Goal: Answer question/provide support

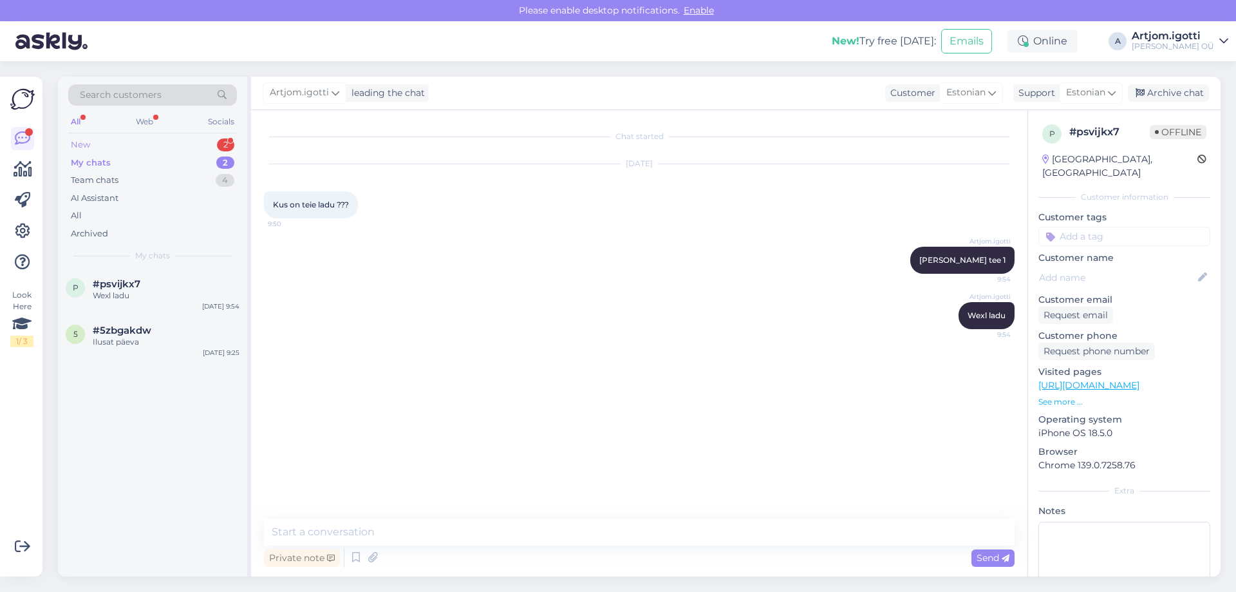
click at [185, 148] on div "New 2" at bounding box center [152, 145] width 169 height 18
click at [211, 350] on div "I tried other loan options but none is working" at bounding box center [166, 347] width 147 height 23
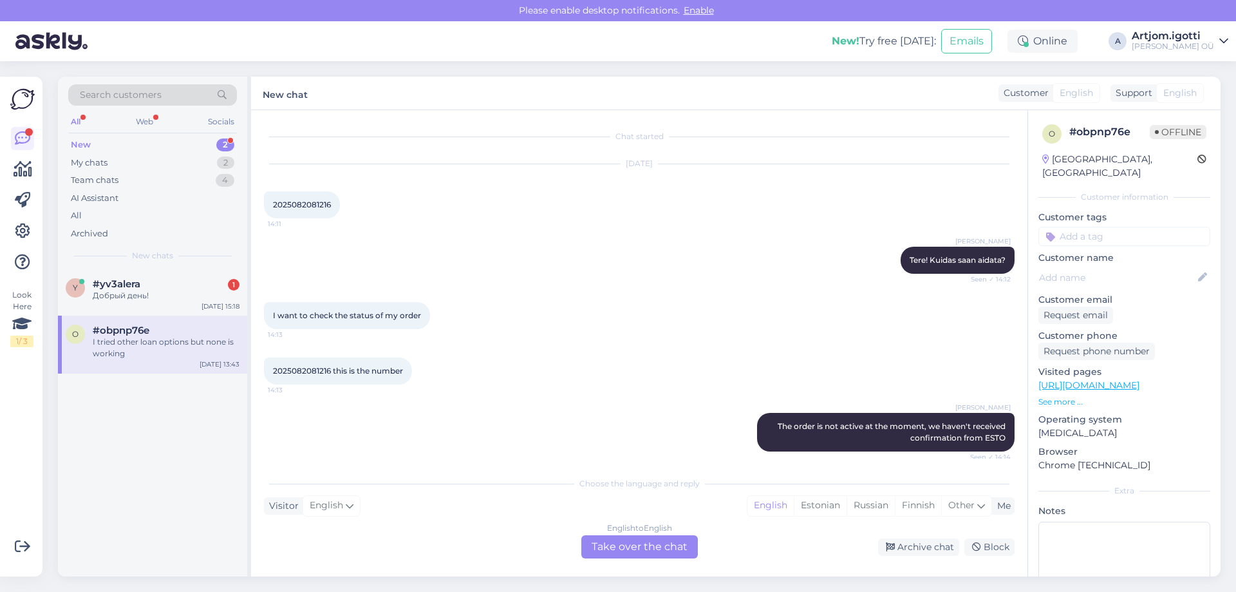
scroll to position [239, 0]
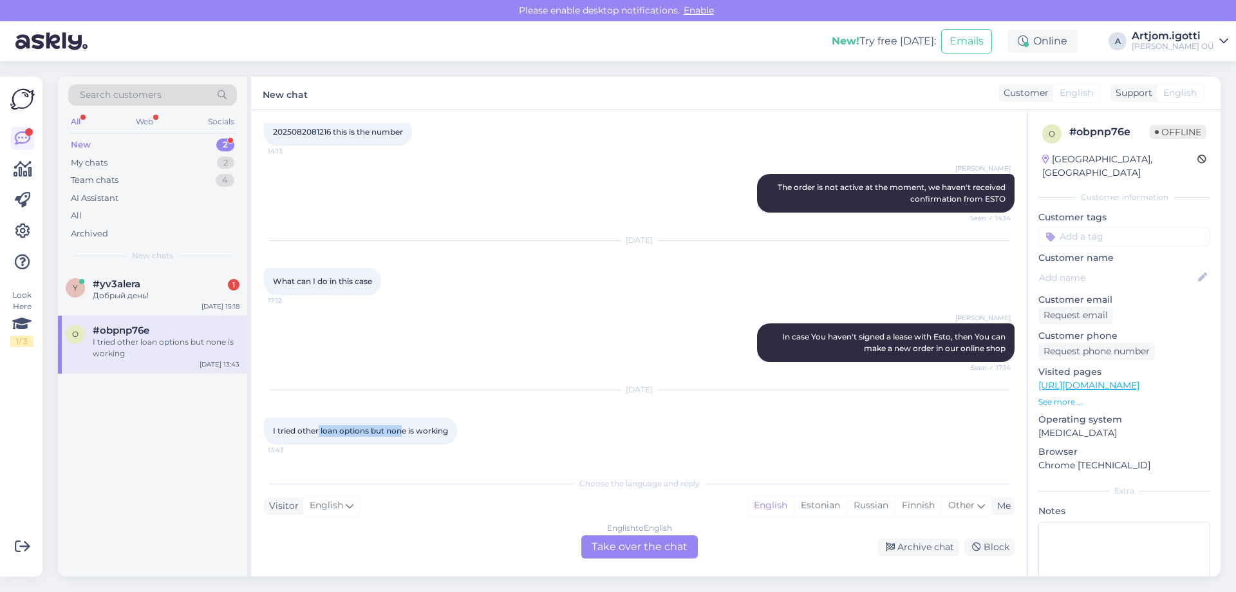
drag, startPoint x: 319, startPoint y: 429, endPoint x: 404, endPoint y: 429, distance: 85.6
click at [404, 429] on span "I tried other loan options but none is working" at bounding box center [360, 431] width 175 height 10
click at [339, 423] on div "I tried other loan options but none is working 13:43" at bounding box center [360, 430] width 193 height 27
drag, startPoint x: 375, startPoint y: 429, endPoint x: 465, endPoint y: 429, distance: 90.1
click at [457, 429] on div "I tried other loan options but none is working 13:43" at bounding box center [360, 430] width 193 height 27
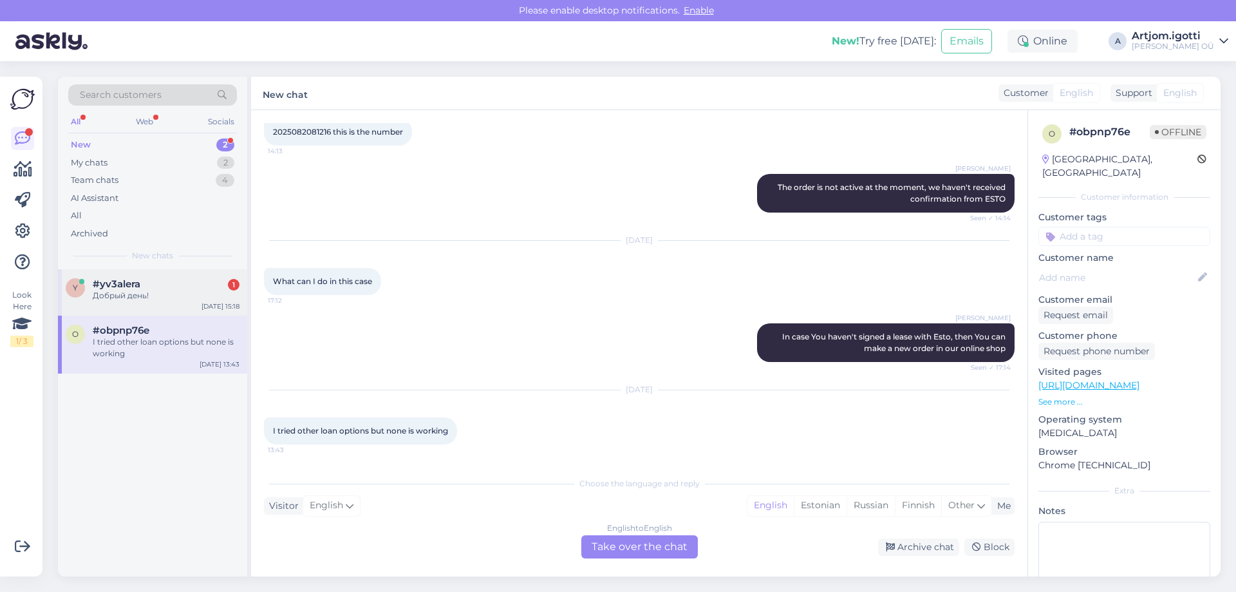
click at [159, 299] on div "Добрый день!" at bounding box center [166, 296] width 147 height 12
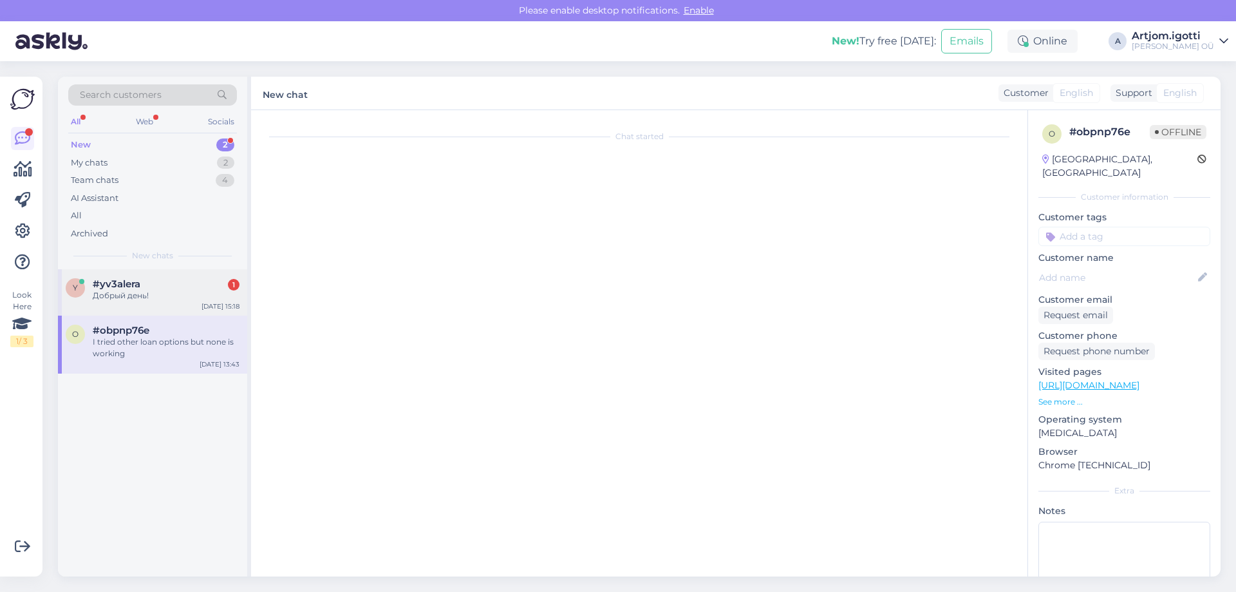
scroll to position [0, 0]
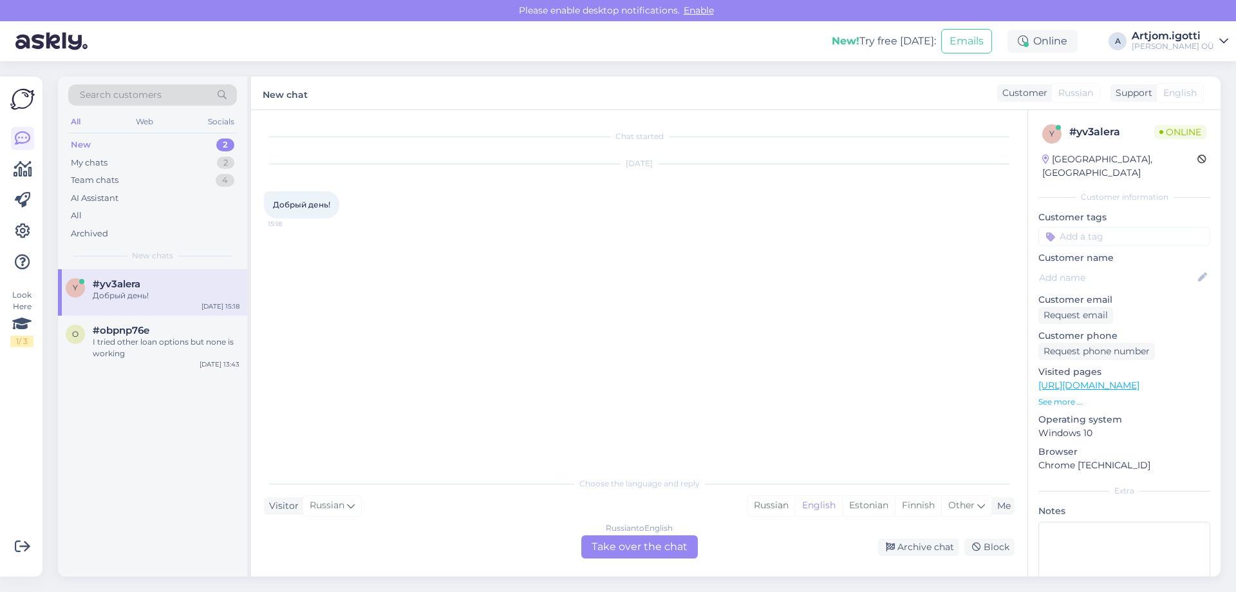
drag, startPoint x: 786, startPoint y: 505, endPoint x: 715, endPoint y: 516, distance: 72.3
click at [783, 505] on div "Russian" at bounding box center [771, 505] width 48 height 19
click at [684, 541] on div "Russian to Russian Take over the chat" at bounding box center [639, 546] width 117 height 23
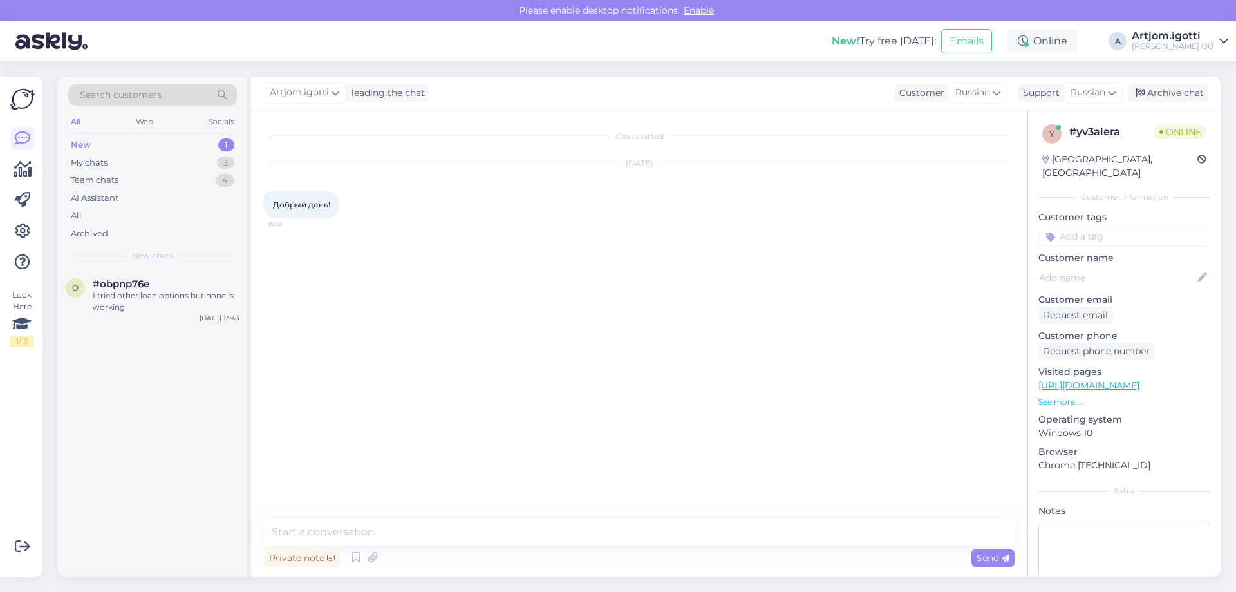
drag, startPoint x: 578, startPoint y: 515, endPoint x: 587, endPoint y: 523, distance: 11.9
click at [578, 514] on div "Chat started [DATE] Добрый день! 15:18 Private note Send" at bounding box center [639, 343] width 776 height 466
click at [589, 524] on textarea at bounding box center [639, 531] width 751 height 27
type textarea "P"
type textarea "Здравствуйте"
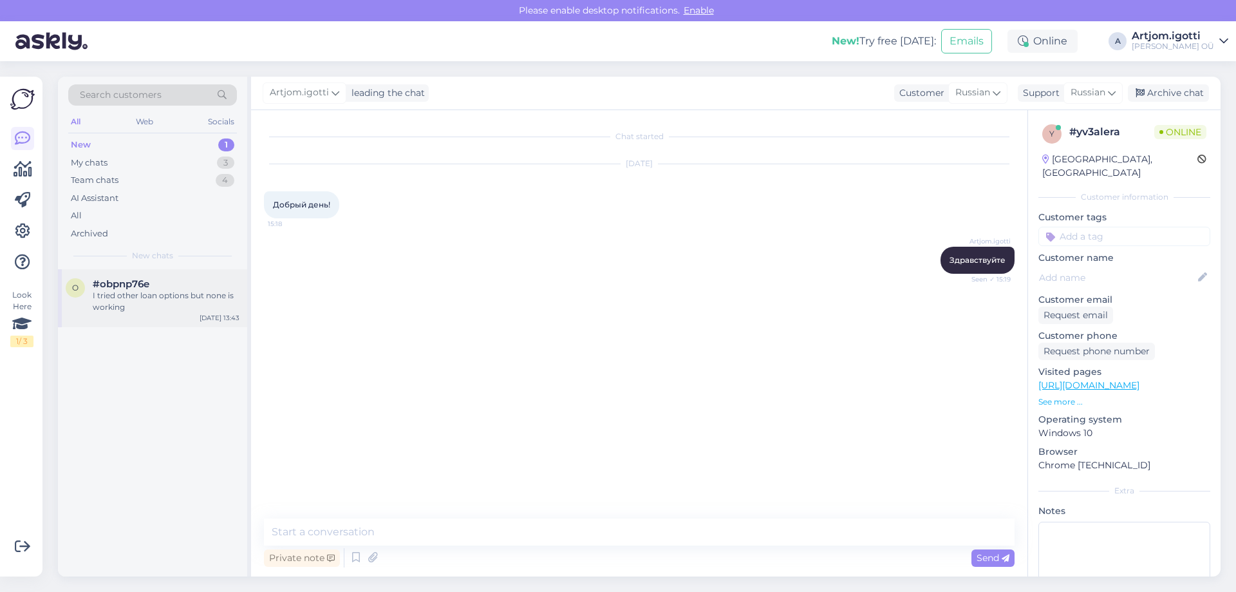
click at [111, 288] on span "#obpnp76e" at bounding box center [121, 284] width 57 height 12
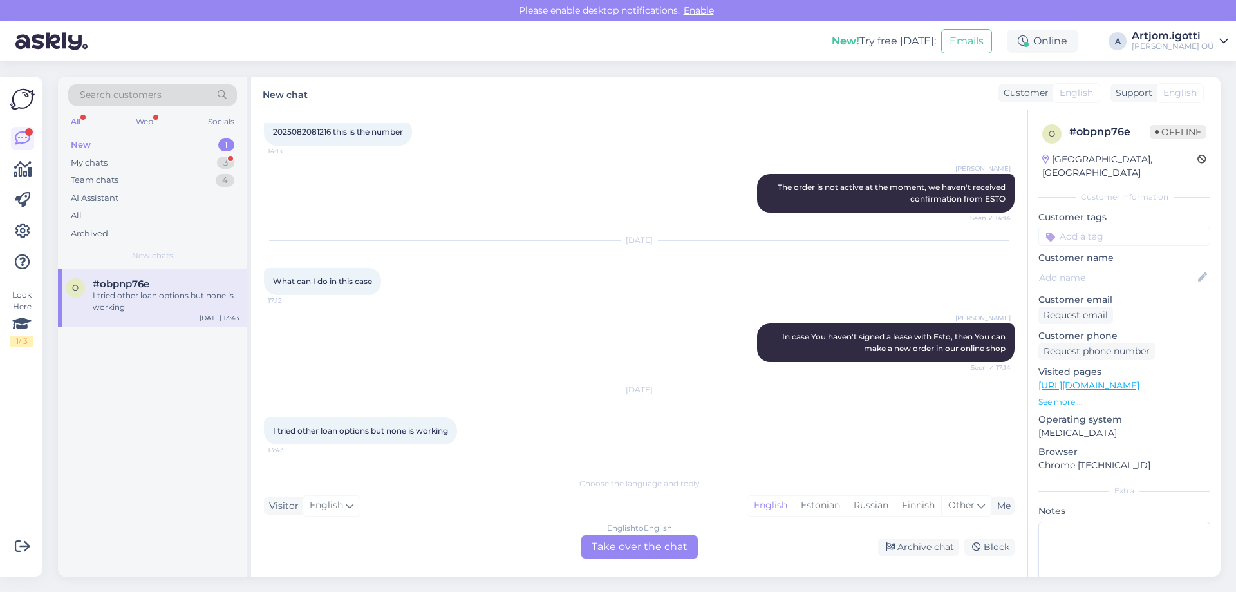
click at [614, 546] on div "English to English Take over the chat" at bounding box center [639, 546] width 117 height 23
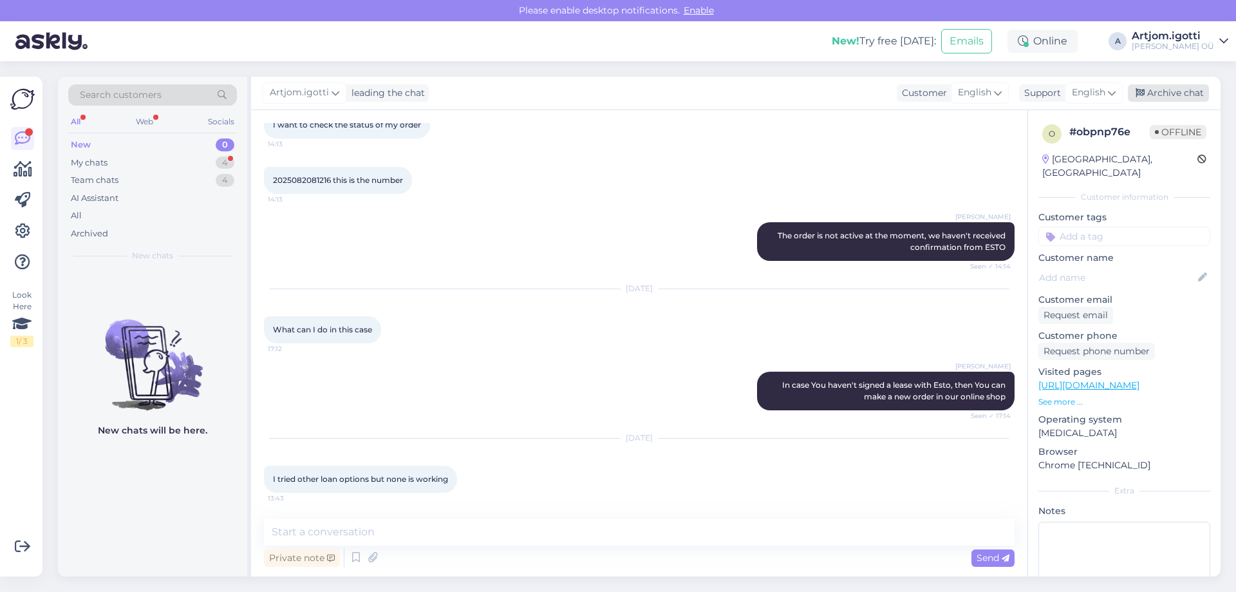
click at [1157, 97] on div "Archive chat" at bounding box center [1168, 92] width 81 height 17
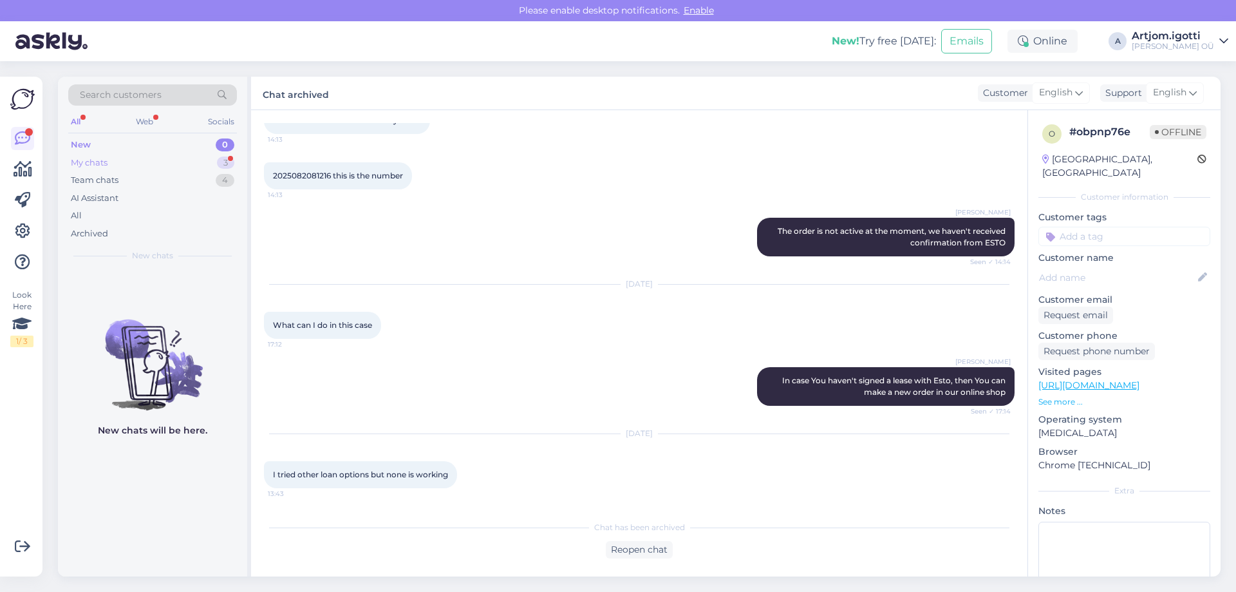
click at [165, 168] on div "My chats 3" at bounding box center [152, 163] width 169 height 18
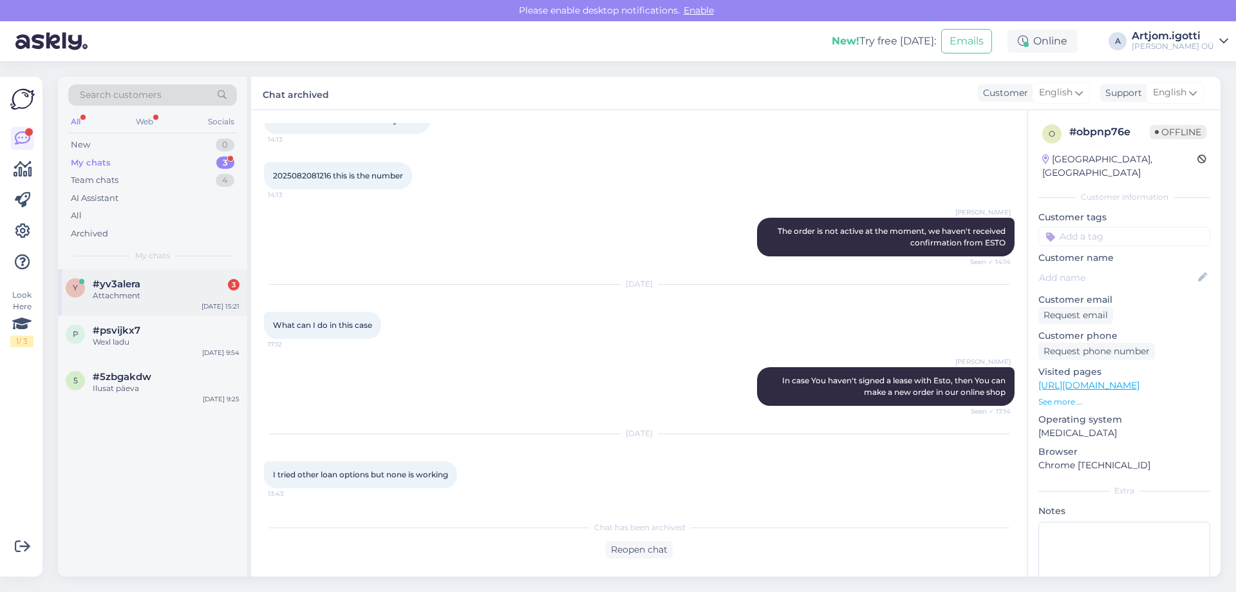
click at [148, 296] on div "Attachment" at bounding box center [166, 296] width 147 height 12
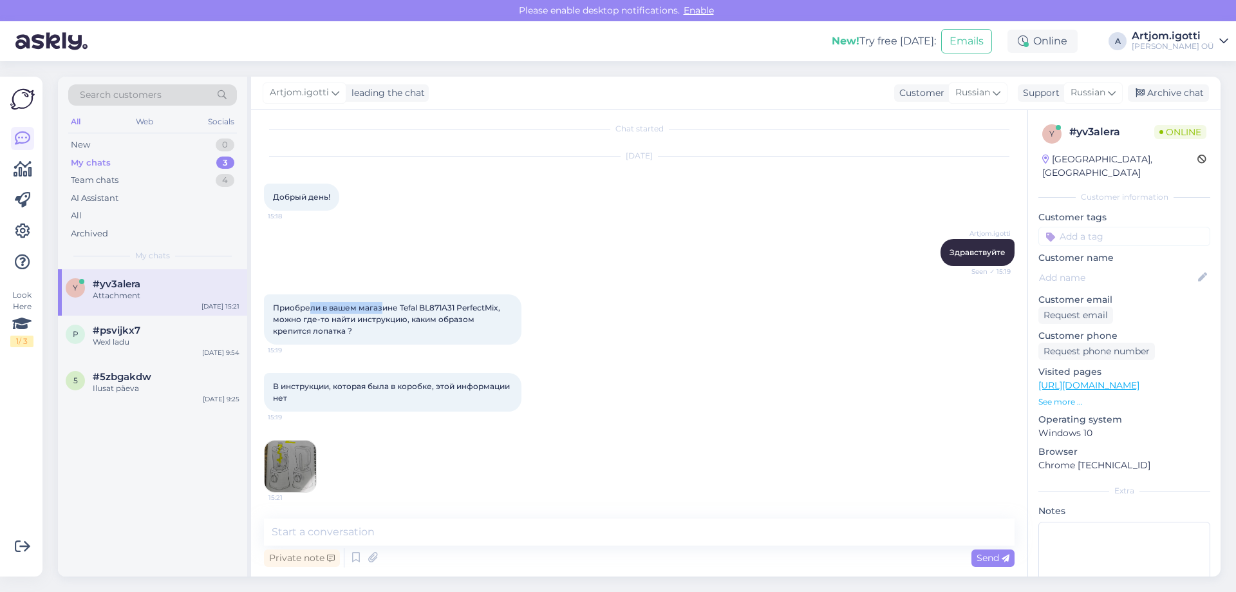
drag, startPoint x: 308, startPoint y: 308, endPoint x: 384, endPoint y: 299, distance: 76.5
click at [384, 299] on div "Приобрели в вашем магазине Tefal BL871A31 PerfectMix, можно где-то найти инстру…" at bounding box center [393, 319] width 258 height 50
drag, startPoint x: 274, startPoint y: 304, endPoint x: 455, endPoint y: 292, distance: 180.6
click at [455, 292] on div "Приобрели в вашем магазине Tefal BL871A31 PerfectMix, можно где-то найти инстру…" at bounding box center [639, 319] width 751 height 79
click at [335, 314] on div "Приобрели в вашем магазине Tefal BL871A31 PerfectMix, можно где-то найти инстру…" at bounding box center [393, 319] width 258 height 50
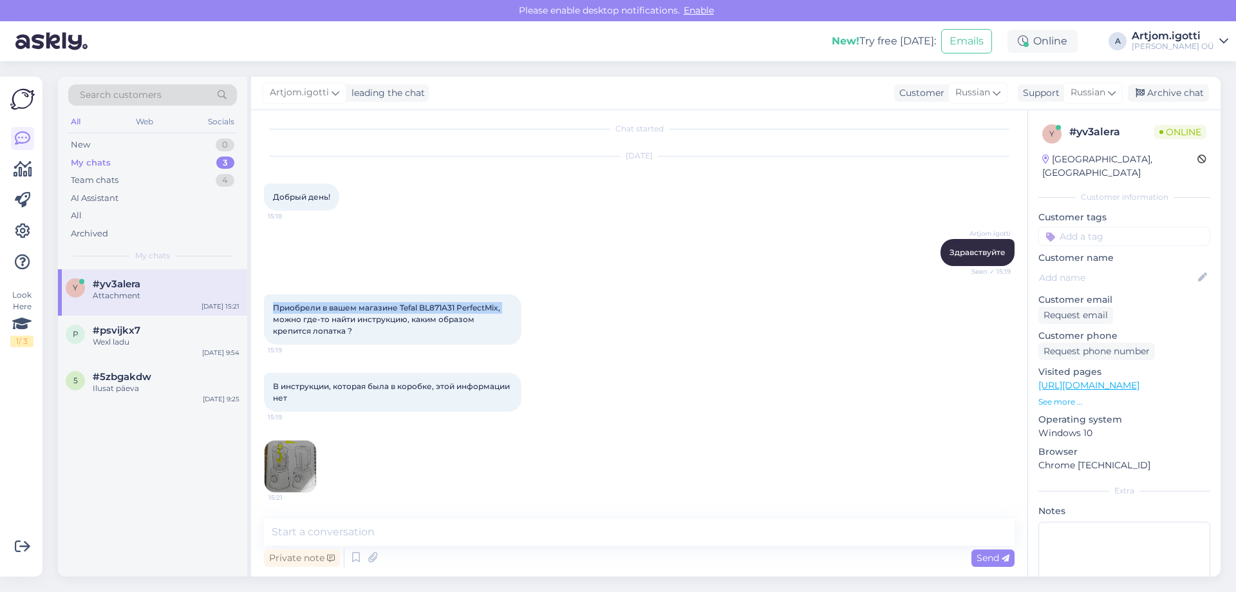
drag, startPoint x: 274, startPoint y: 305, endPoint x: 507, endPoint y: 310, distance: 233.8
click at [507, 310] on div "Приобрели в вашем магазине Tefal BL871A31 PerfectMix, можно где-то найти инстру…" at bounding box center [393, 319] width 258 height 50
drag, startPoint x: 330, startPoint y: 319, endPoint x: 477, endPoint y: 321, distance: 147.4
click at [477, 321] on div "Приобрели в вашем магазине Tefal BL871A31 PerfectMix, можно где-то найти инстру…" at bounding box center [393, 319] width 258 height 50
click at [281, 469] on img at bounding box center [291, 466] width 52 height 52
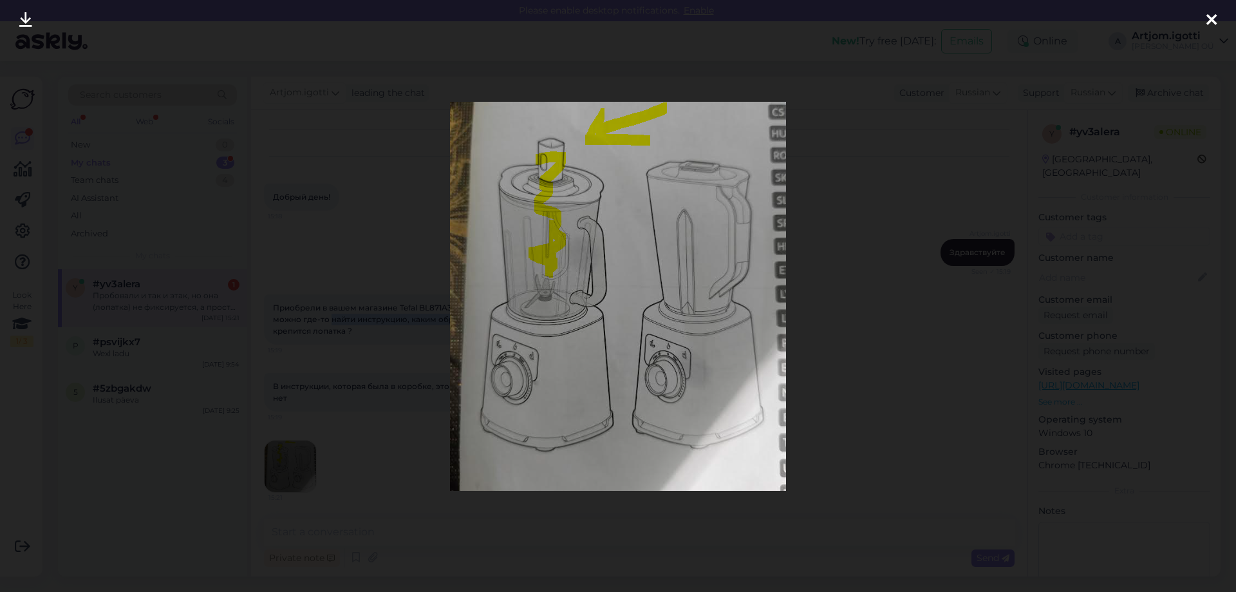
scroll to position [86, 0]
click at [931, 238] on div at bounding box center [618, 296] width 1236 height 592
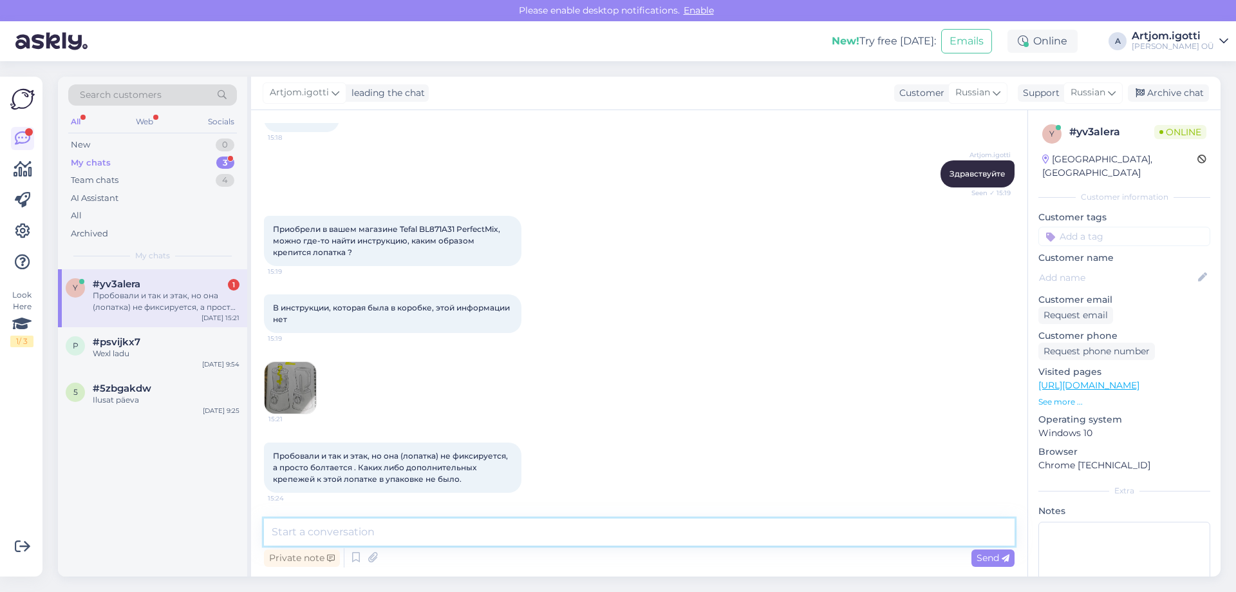
click at [407, 525] on textarea at bounding box center [639, 531] width 751 height 27
click at [290, 375] on img at bounding box center [291, 388] width 52 height 52
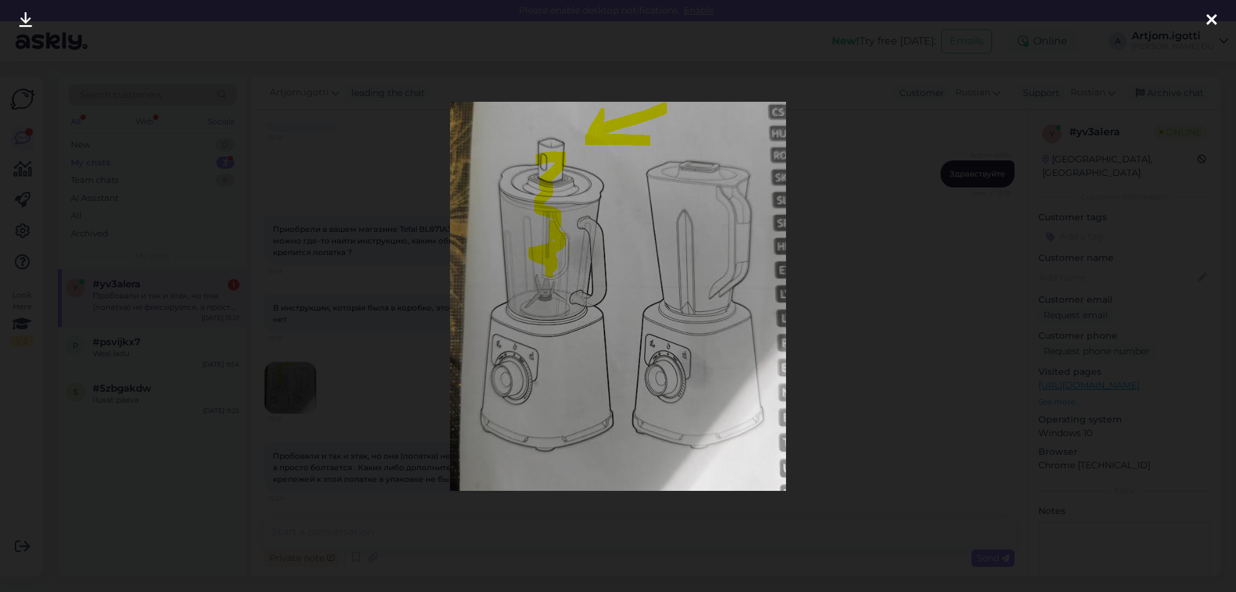
click at [818, 326] on div at bounding box center [618, 296] width 1236 height 592
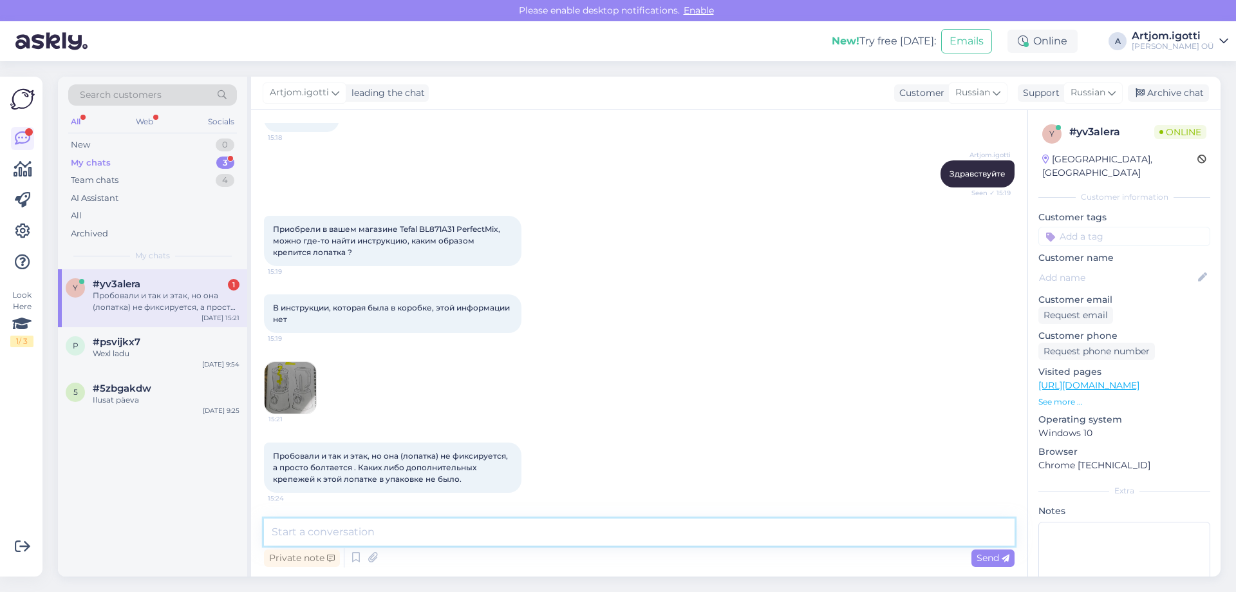
click at [316, 543] on textarea at bounding box center [639, 531] width 751 height 27
type textarea "V"
type textarea "Можете пожалуйста написать на почту [EMAIL_ADDRESS][DOMAIN_NAME]"
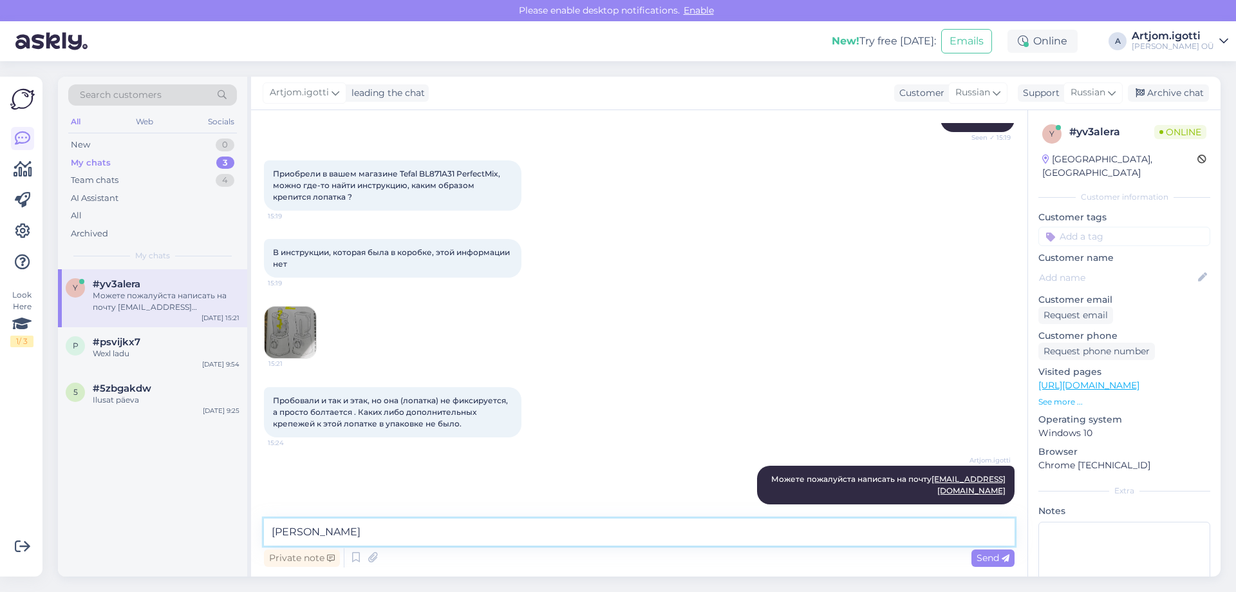
type textarea "[PERSON_NAME]"
type textarea "И приложите фотографию и описание проблемы"
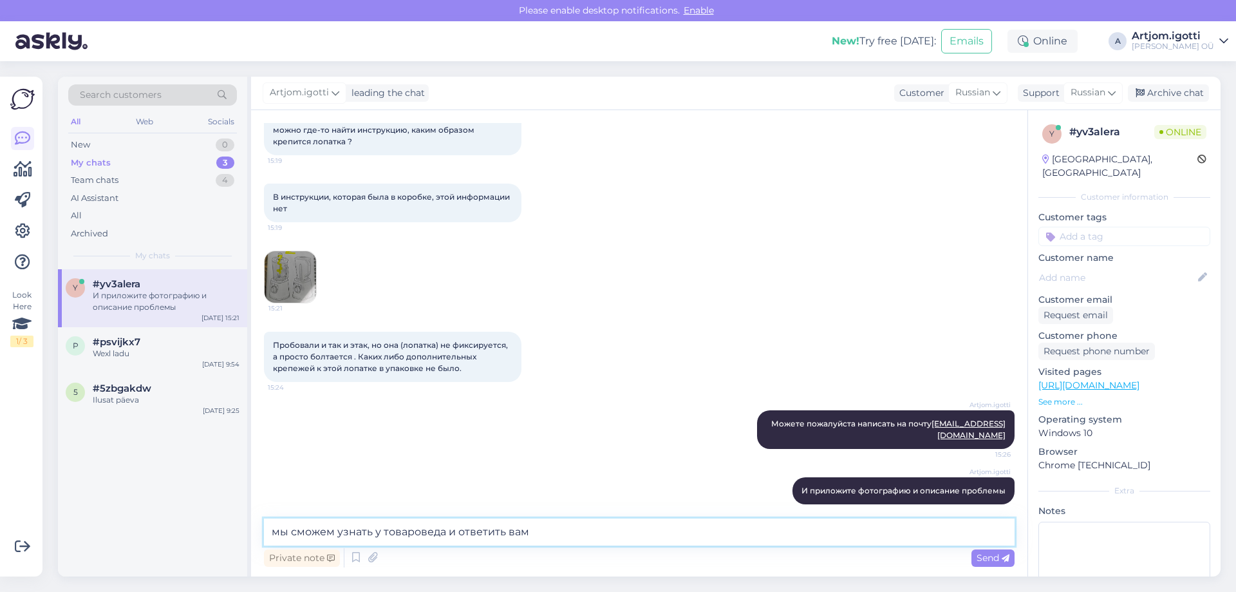
type textarea "мы сможем узнать у товароведа и ответить вам."
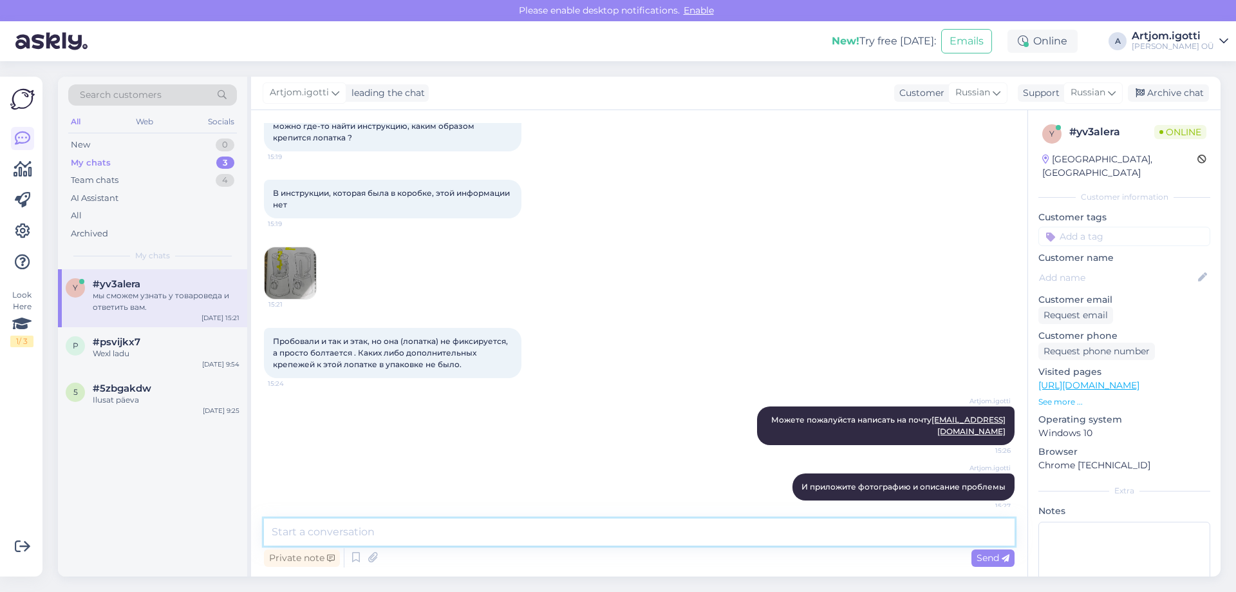
scroll to position [59, 0]
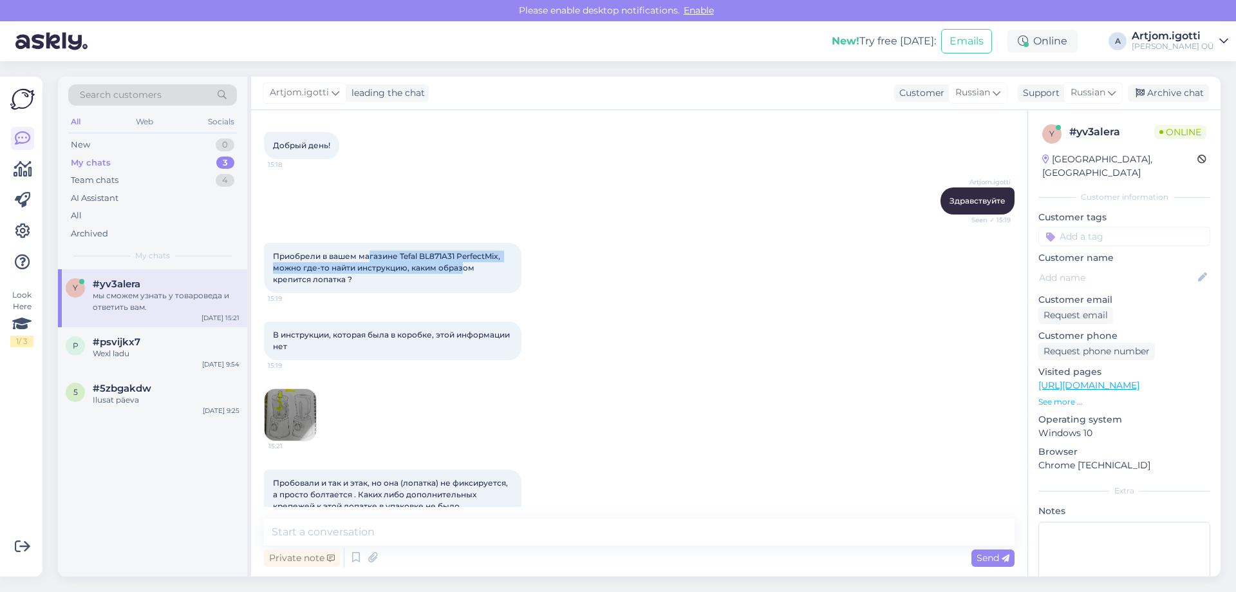
drag, startPoint x: 371, startPoint y: 259, endPoint x: 464, endPoint y: 263, distance: 92.2
click at [464, 263] on span "Приобрели в вашем магазине Tefal BL871A31 PerfectMix, можно где-то найти инстру…" at bounding box center [387, 267] width 229 height 33
drag, startPoint x: 280, startPoint y: 327, endPoint x: 414, endPoint y: 333, distance: 134.0
click at [414, 333] on div "В инструкции, которая была в коробке, этой информации нет 15:19" at bounding box center [393, 340] width 258 height 39
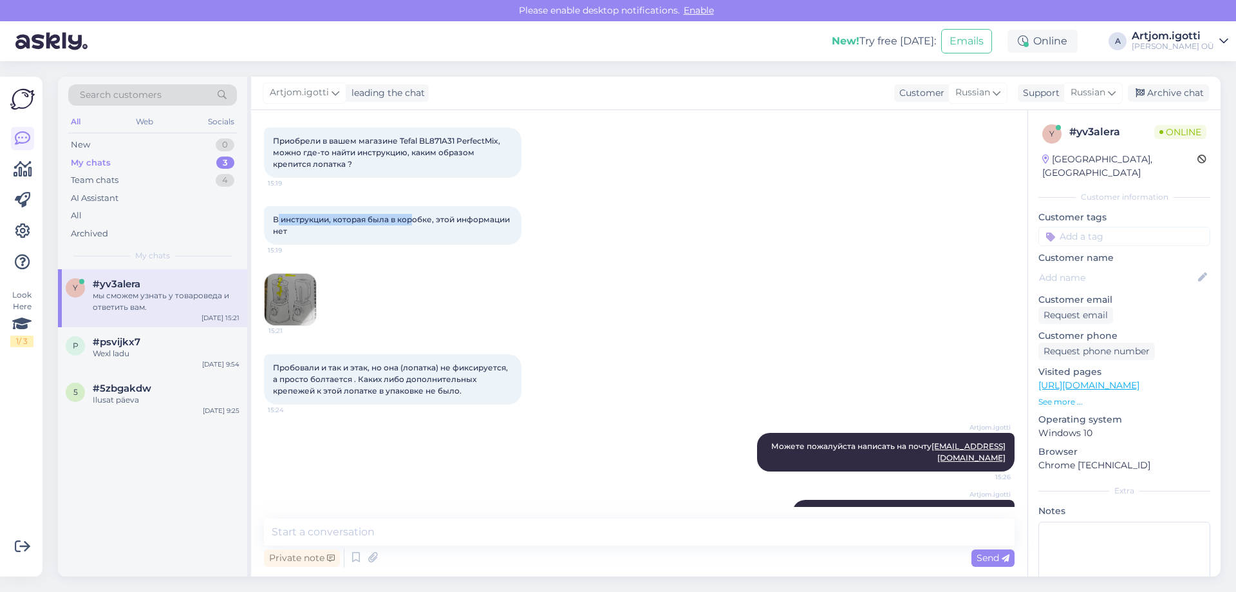
scroll to position [188, 0]
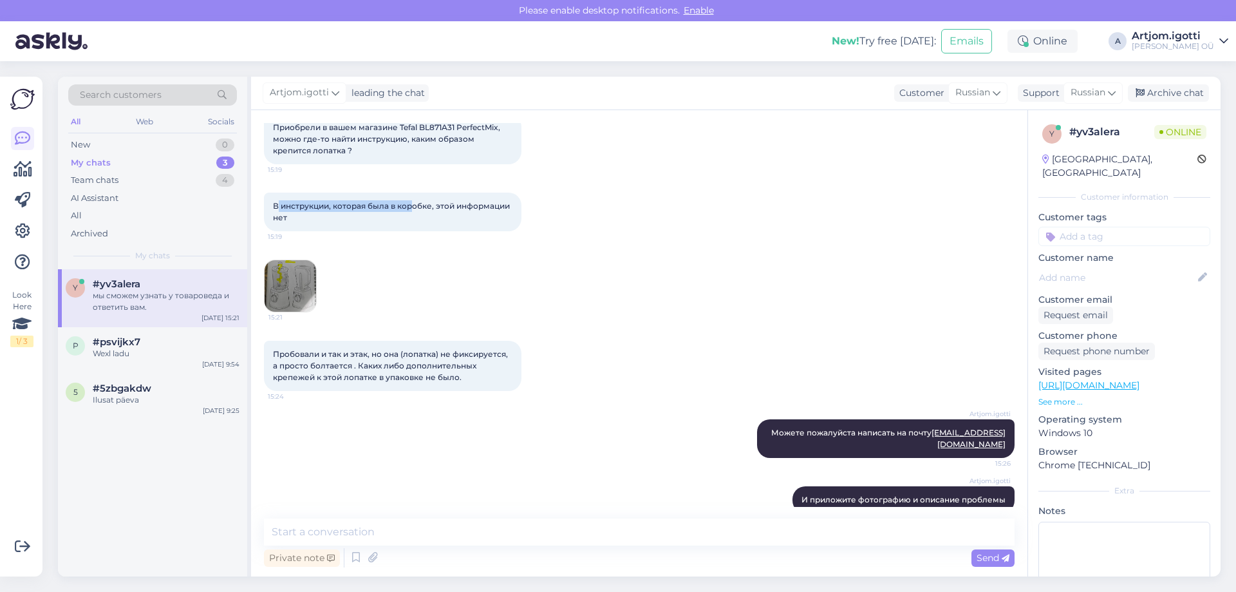
drag, startPoint x: 333, startPoint y: 371, endPoint x: 465, endPoint y: 379, distance: 132.2
click at [465, 379] on div "Пробовали и так и этак, но она (лопатка) не фиксируется, а просто болтается . К…" at bounding box center [393, 366] width 258 height 50
click at [104, 147] on div "New 0" at bounding box center [152, 145] width 169 height 18
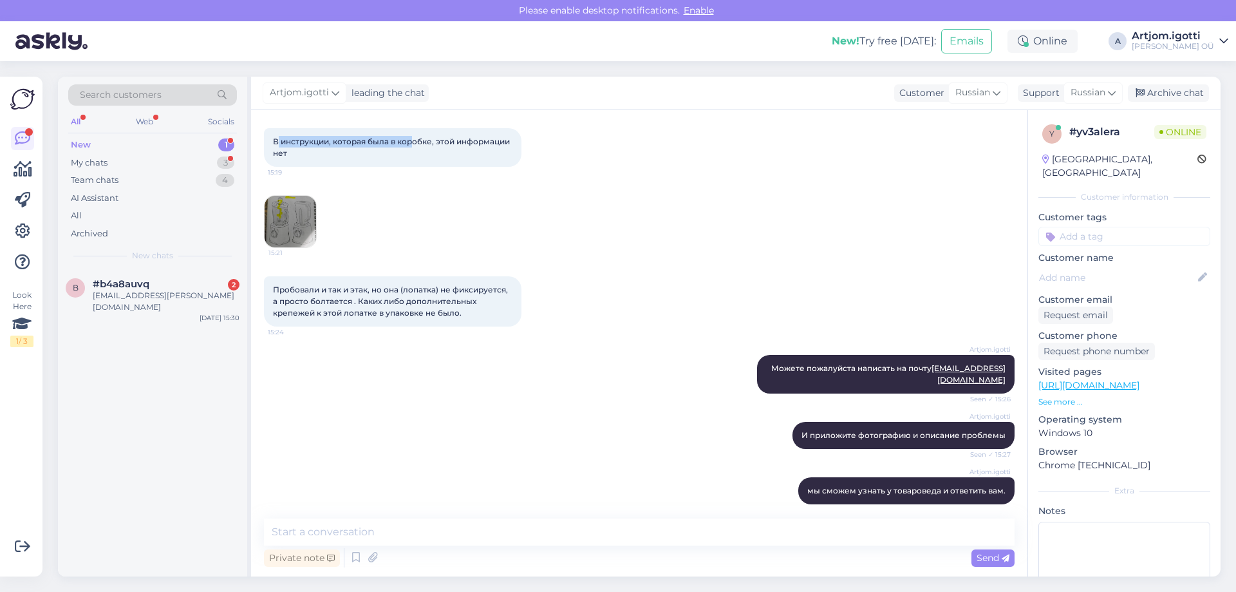
scroll to position [308, 0]
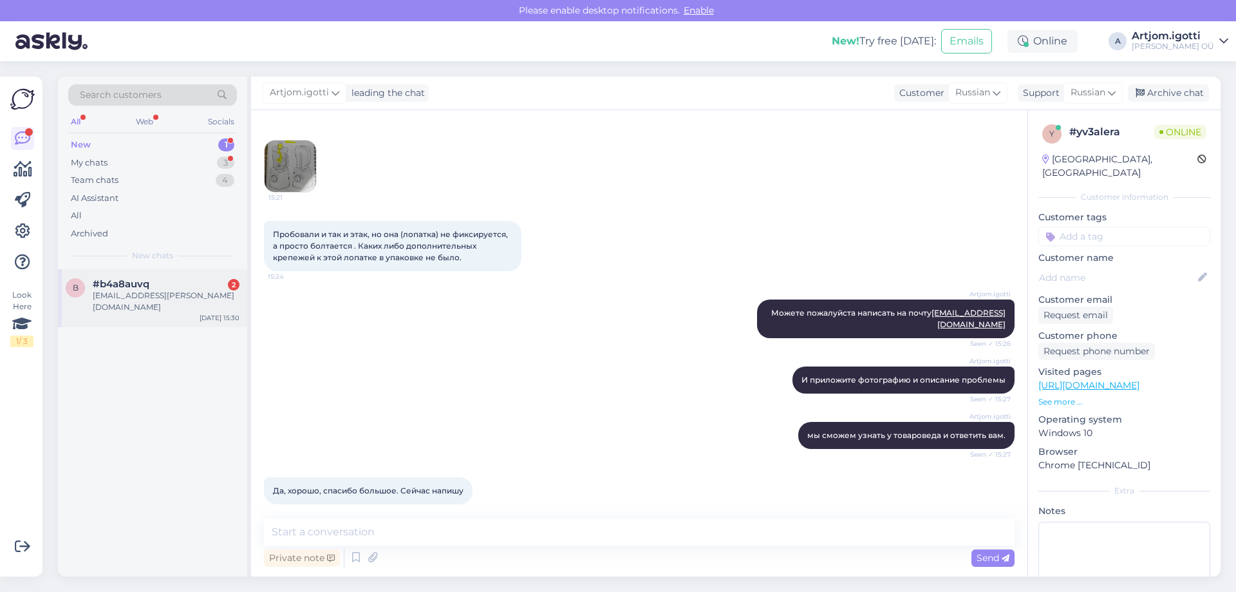
click at [160, 297] on div "[EMAIL_ADDRESS][PERSON_NAME][DOMAIN_NAME]" at bounding box center [166, 301] width 147 height 23
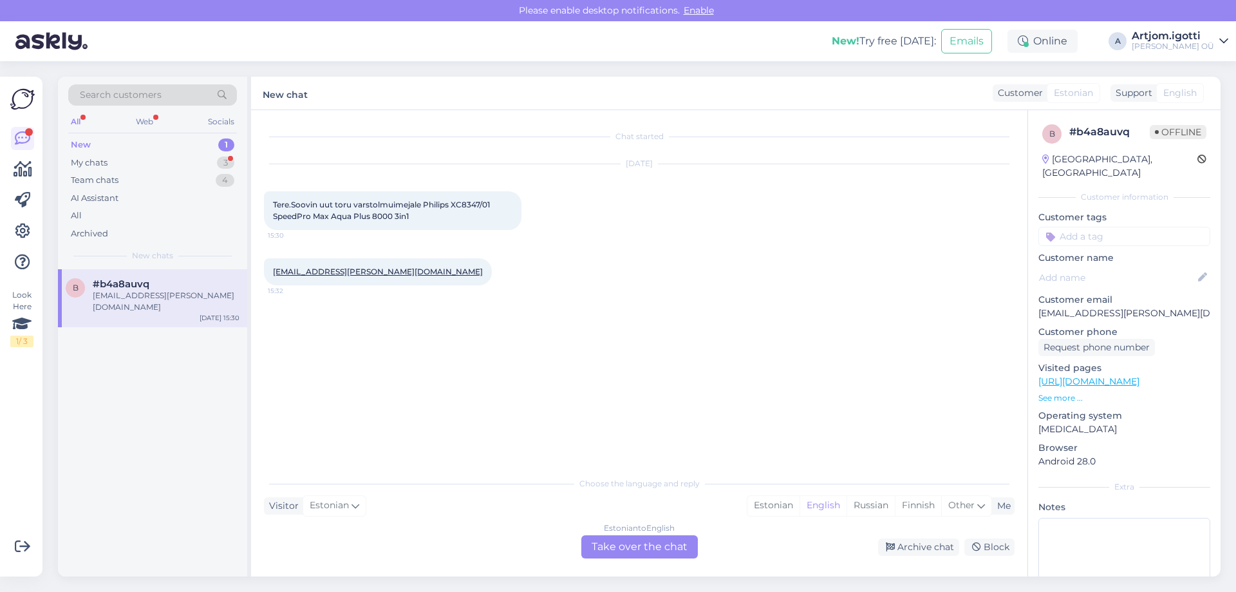
scroll to position [0, 0]
drag, startPoint x: 298, startPoint y: 203, endPoint x: 430, endPoint y: 203, distance: 132.0
click at [430, 203] on span "Tere.Soovin uut toru varstolmuimejale Philips XC8347/01 SpeedPro Max Aqua Plus …" at bounding box center [382, 210] width 219 height 21
click at [462, 200] on span "Tere.Soovin uut toru varstolmuimejale Philips XC8347/01 SpeedPro Max Aqua Plus …" at bounding box center [382, 210] width 219 height 21
drag, startPoint x: 426, startPoint y: 203, endPoint x: 310, endPoint y: 219, distance: 117.6
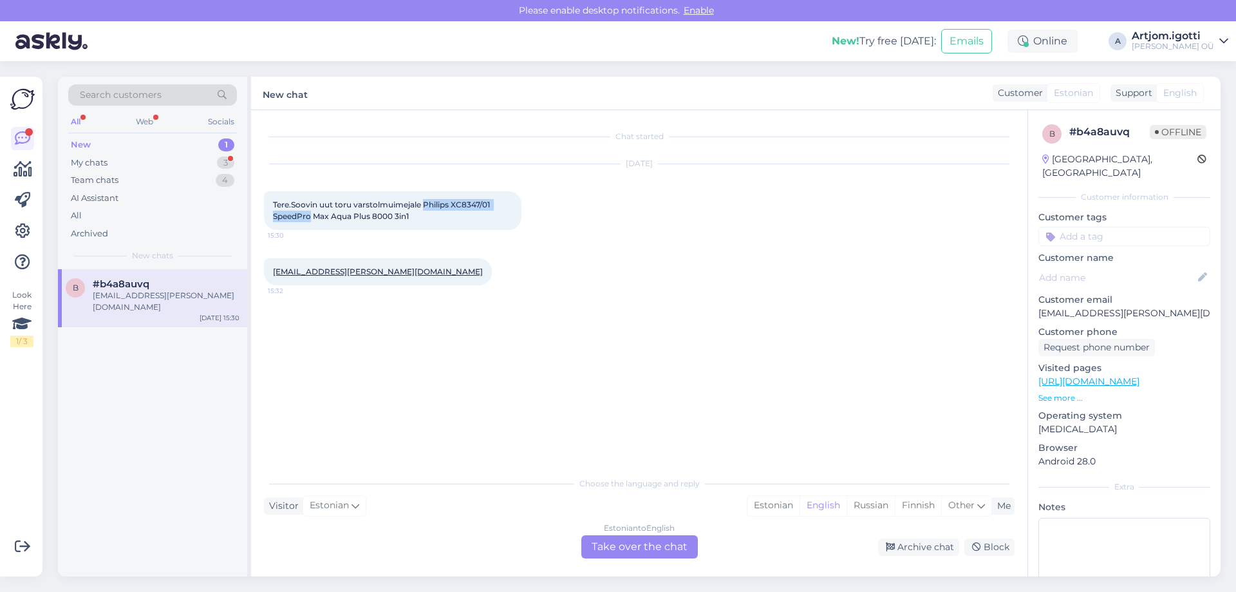
click at [310, 219] on span "Tere.Soovin uut toru varstolmuimejale Philips XC8347/01 SpeedPro Max Aqua Plus …" at bounding box center [382, 210] width 219 height 21
copy span "Philips XC8347/01 SpeedPro"
click at [775, 503] on div "Estonian" at bounding box center [773, 505] width 52 height 19
click at [646, 543] on div "Estonian to Estonian Take over the chat" at bounding box center [639, 546] width 117 height 23
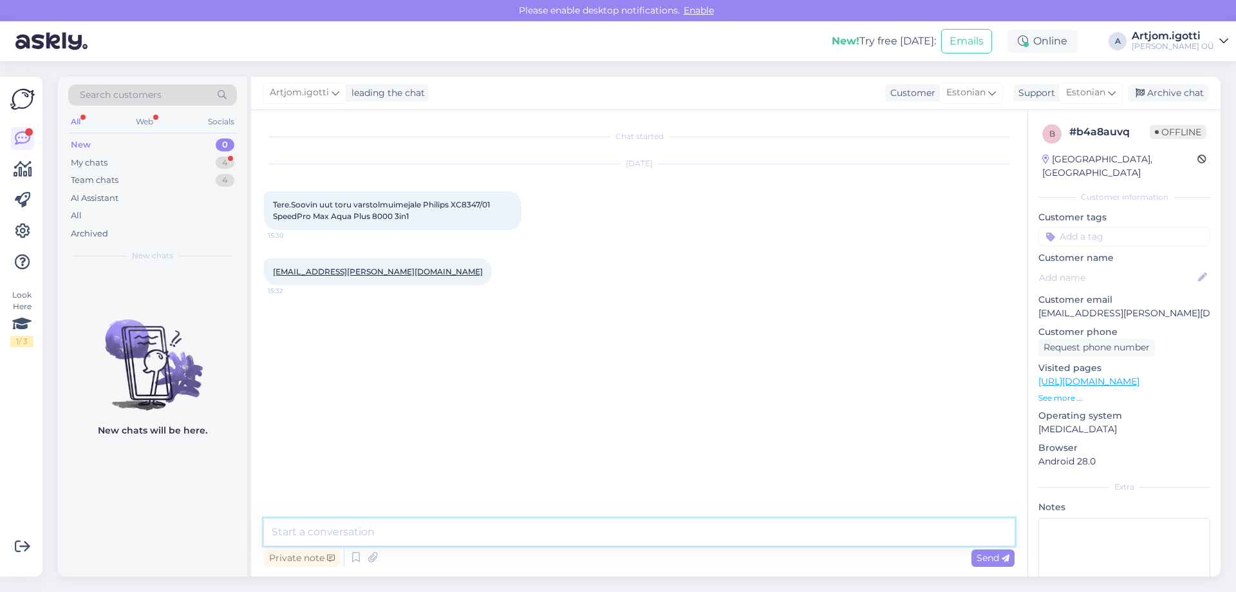
drag, startPoint x: 345, startPoint y: 530, endPoint x: 355, endPoint y: 524, distance: 11.8
click at [347, 531] on textarea at bounding box center [639, 531] width 751 height 27
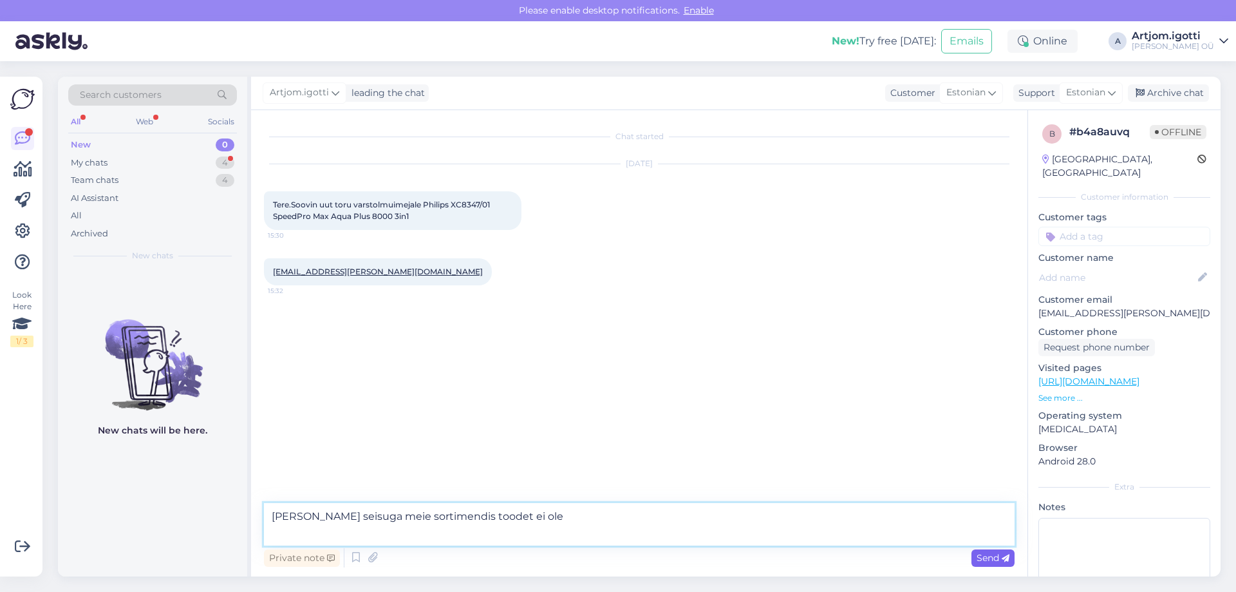
type textarea "[PERSON_NAME] seisuga meie sortimendis toodet ei ole"
click at [1000, 557] on span "Send" at bounding box center [993, 558] width 33 height 12
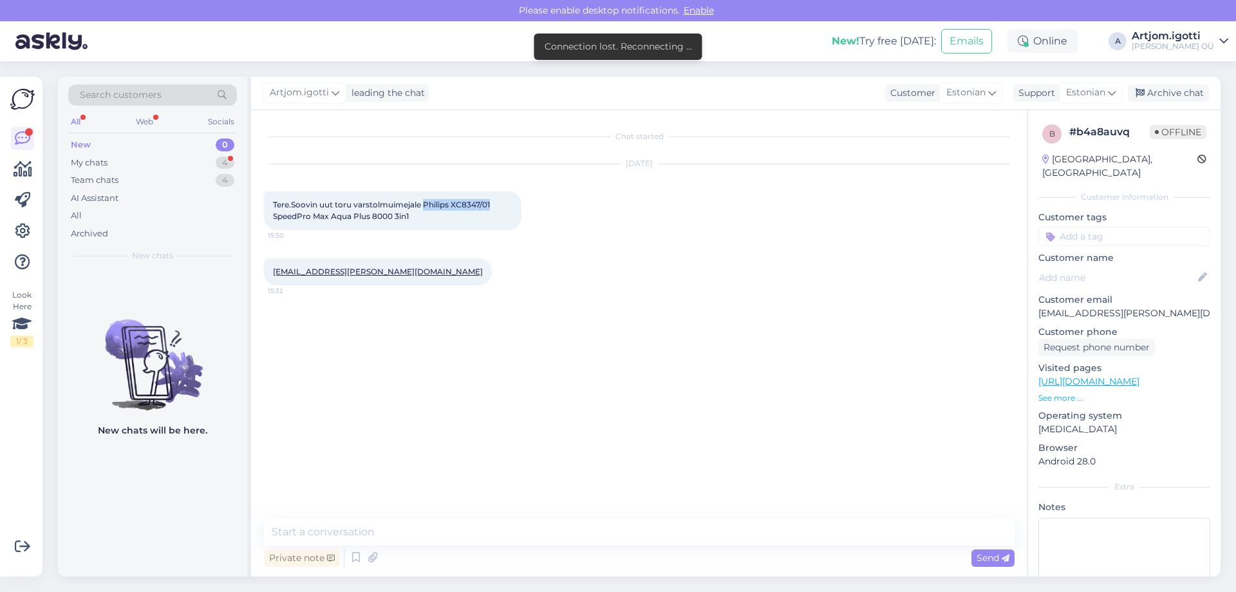
drag, startPoint x: 425, startPoint y: 203, endPoint x: 493, endPoint y: 202, distance: 67.6
click at [492, 202] on span "Tere.Soovin uut toru varstolmuimejale Philips XC8347/01 SpeedPro Max Aqua Plus …" at bounding box center [382, 210] width 219 height 21
copy span "Philips XC8347/01"
click at [952, 527] on textarea at bounding box center [639, 531] width 751 height 27
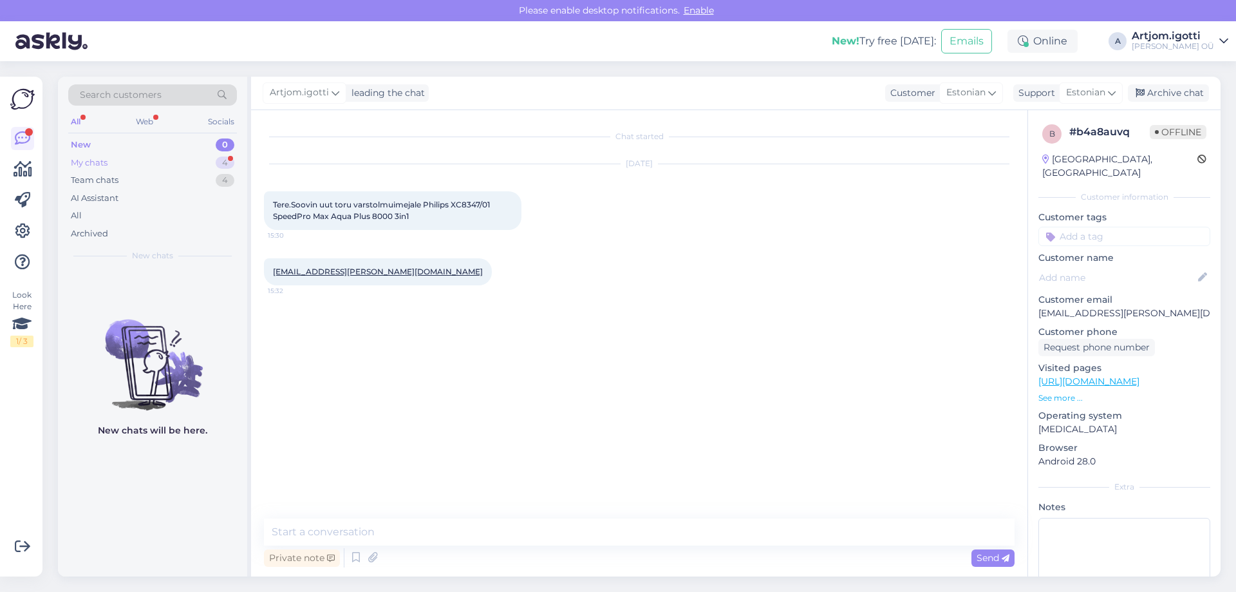
click at [187, 160] on div "My chats 4" at bounding box center [152, 163] width 169 height 18
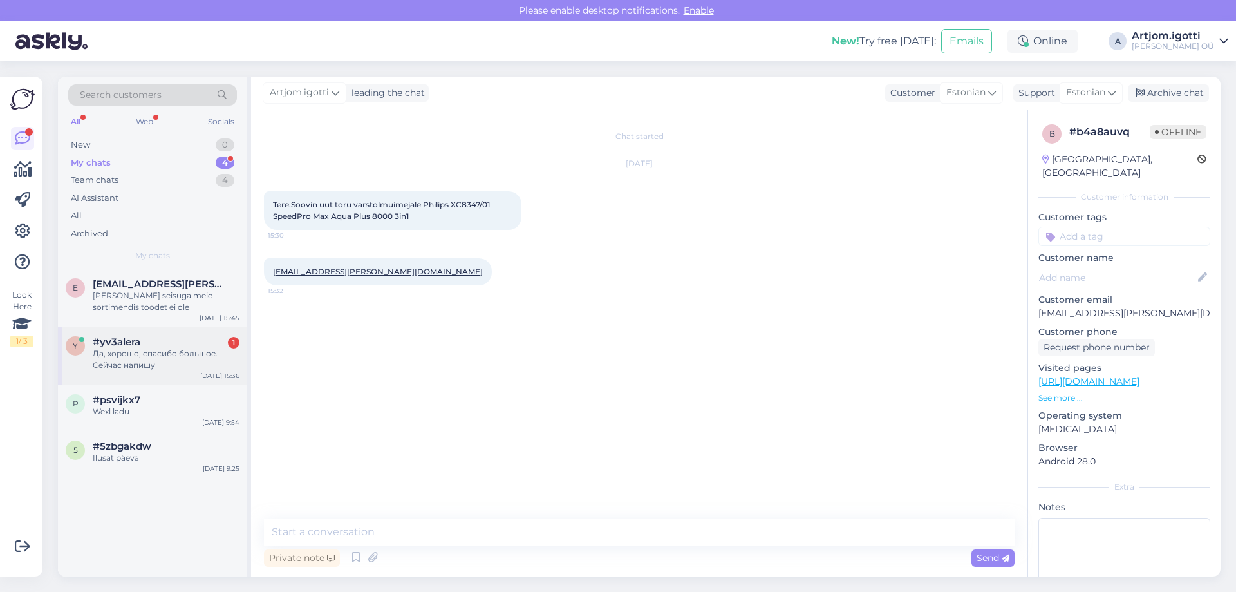
click at [178, 350] on div "Да, хорошо, спасибо большое. Сейчас напишу" at bounding box center [166, 359] width 147 height 23
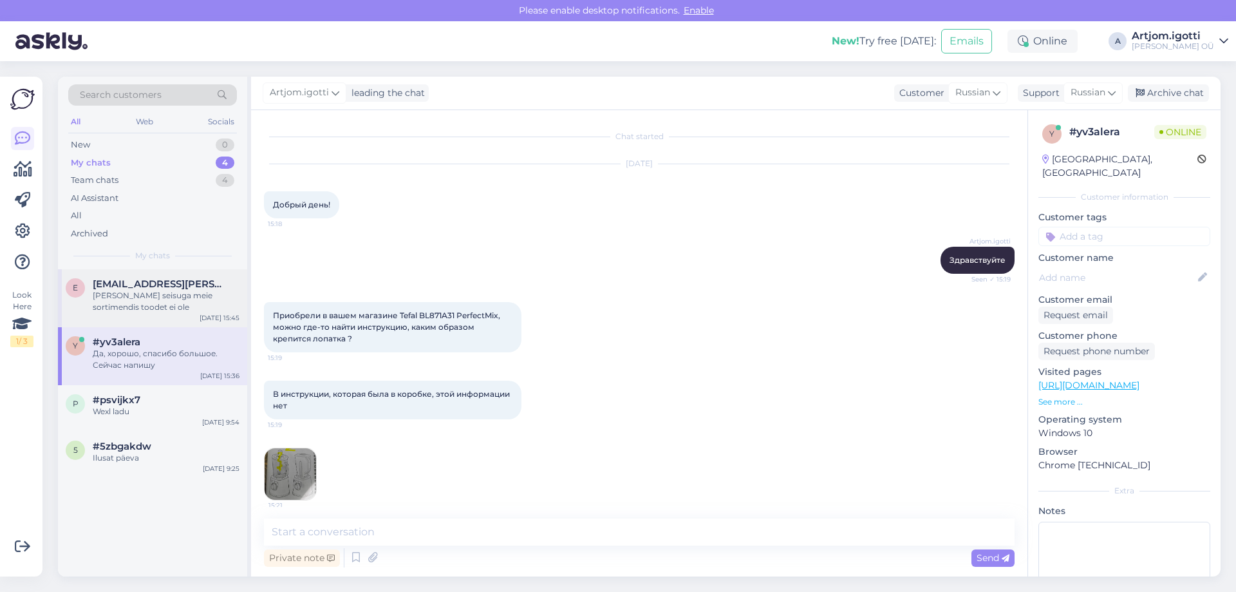
scroll to position [308, 0]
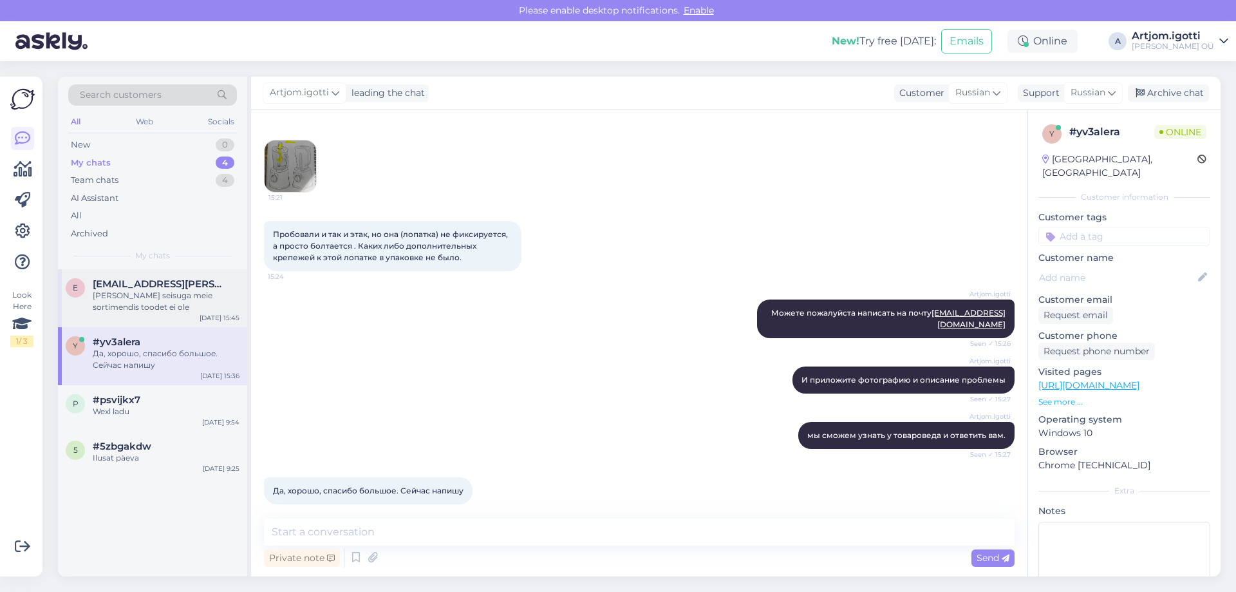
click at [178, 288] on span "[EMAIL_ADDRESS][PERSON_NAME][DOMAIN_NAME]" at bounding box center [160, 284] width 134 height 12
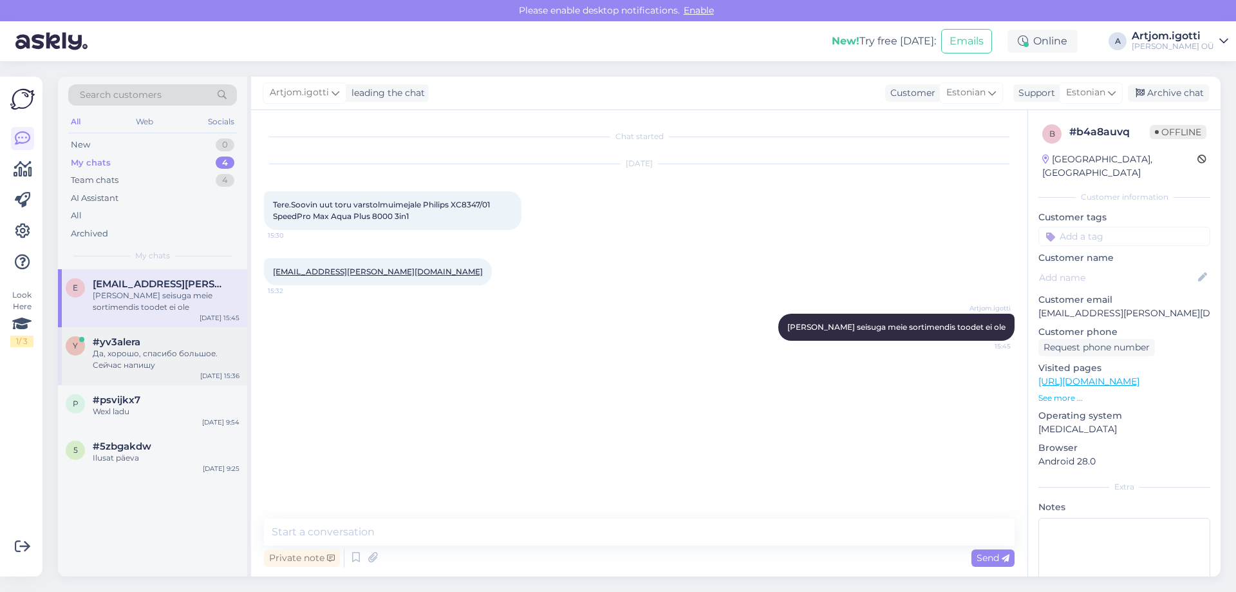
click at [160, 359] on div "Да, хорошо, спасибо большое. Сейчас напишу" at bounding box center [166, 359] width 147 height 23
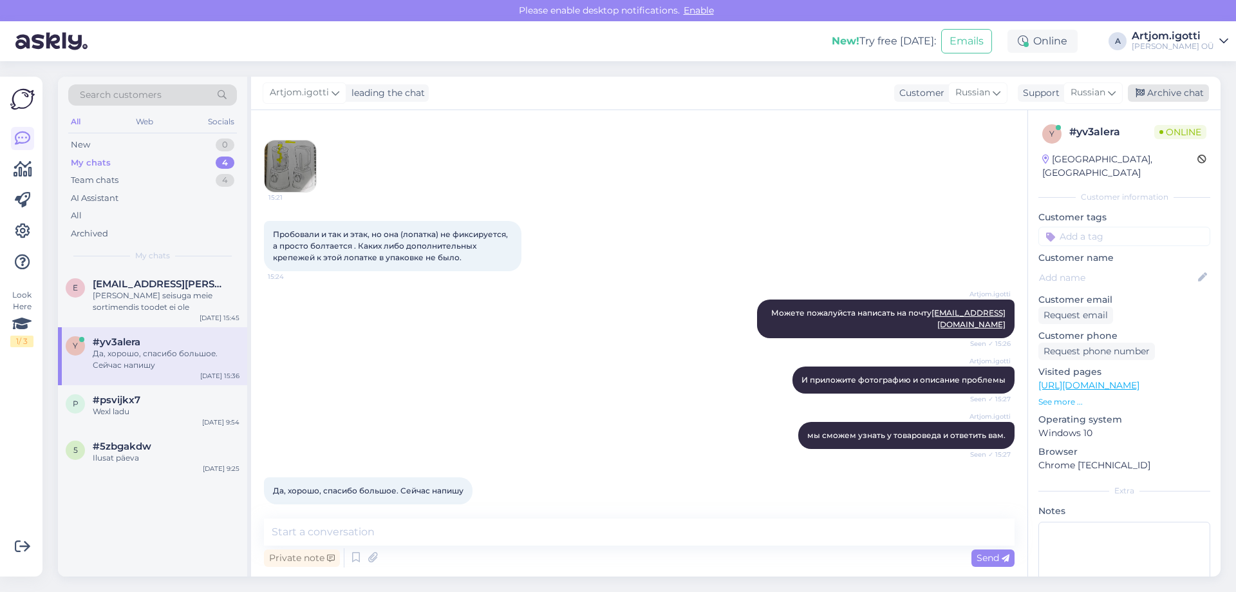
click at [1170, 86] on div "Archive chat" at bounding box center [1168, 92] width 81 height 17
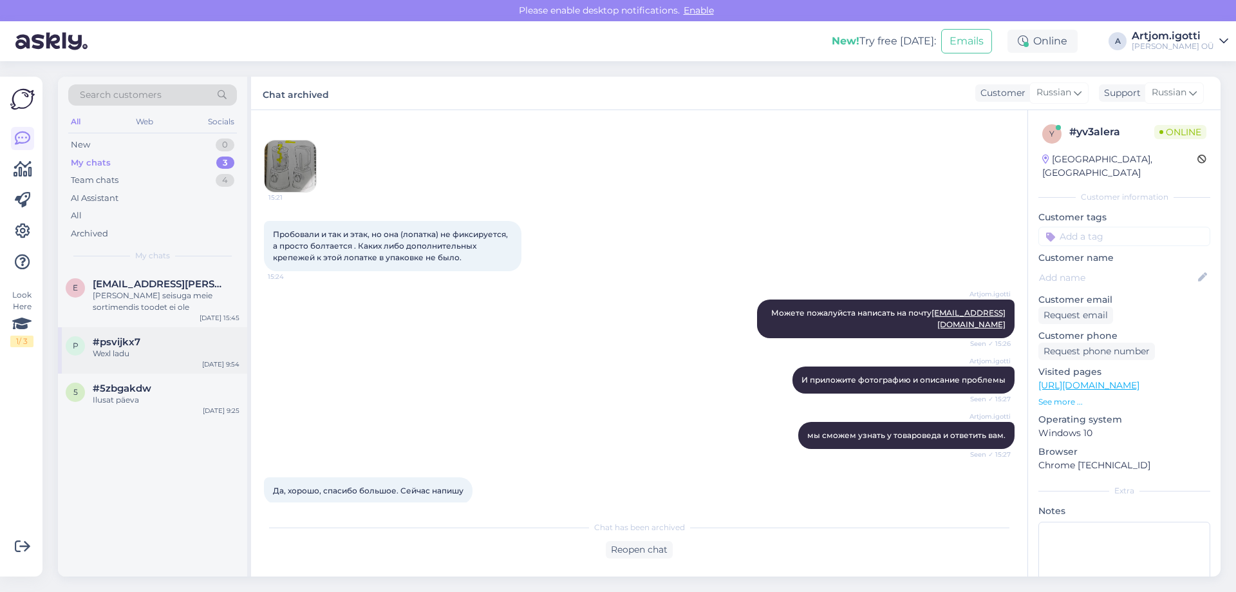
click at [155, 356] on div "Wexl ladu" at bounding box center [166, 354] width 147 height 12
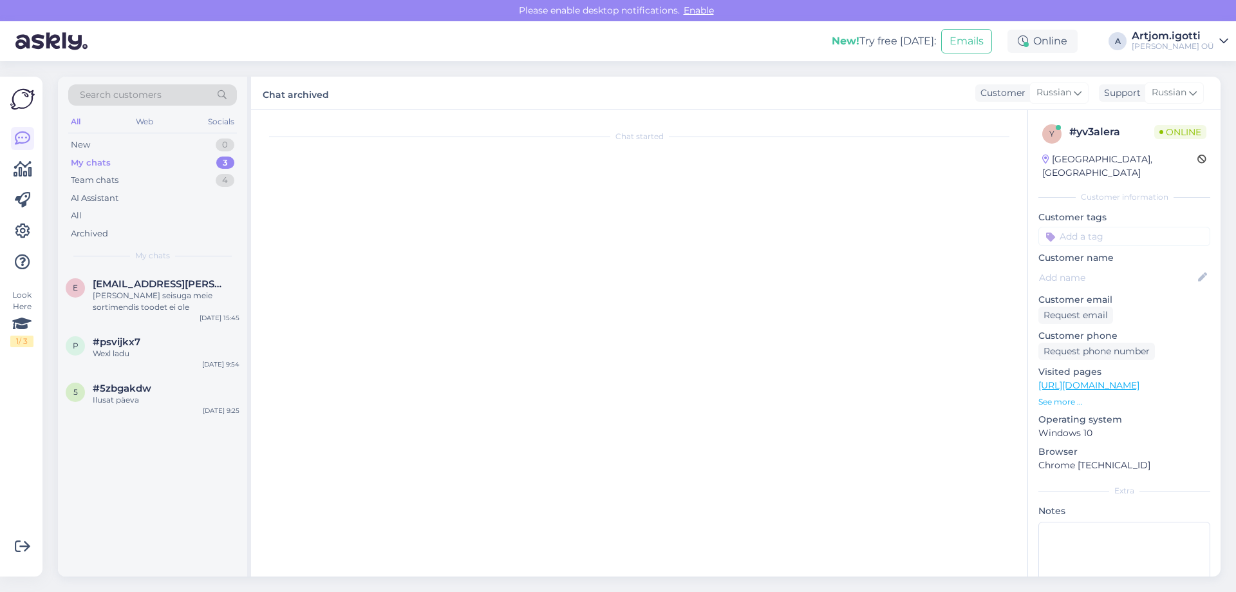
scroll to position [0, 0]
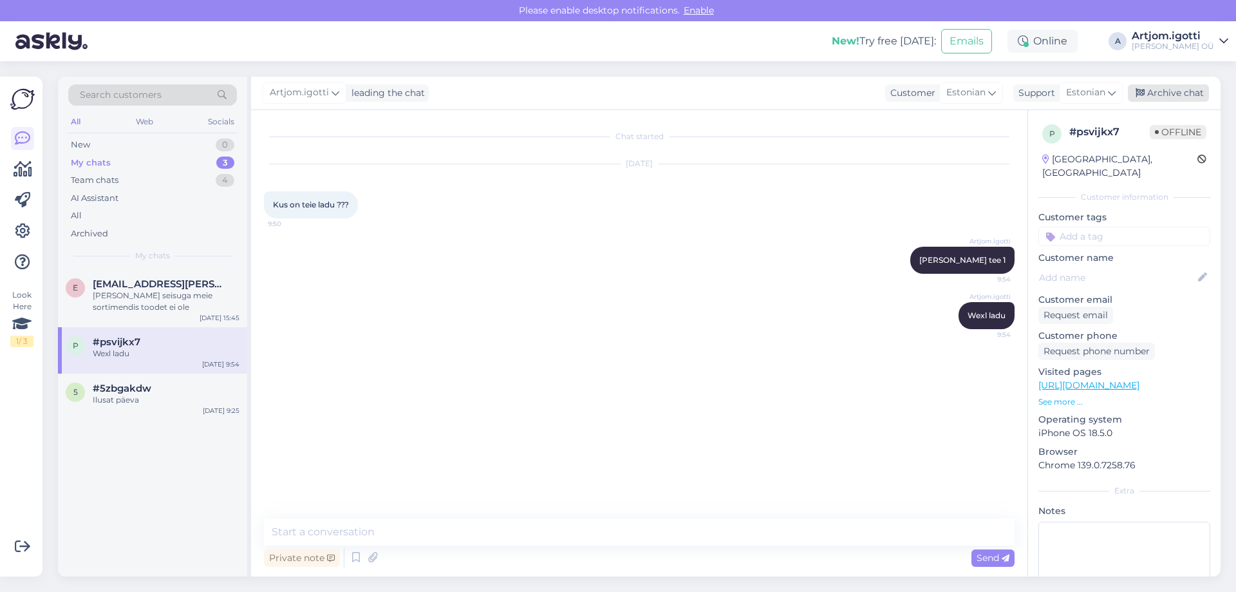
click at [1168, 85] on div "Archive chat" at bounding box center [1168, 92] width 81 height 17
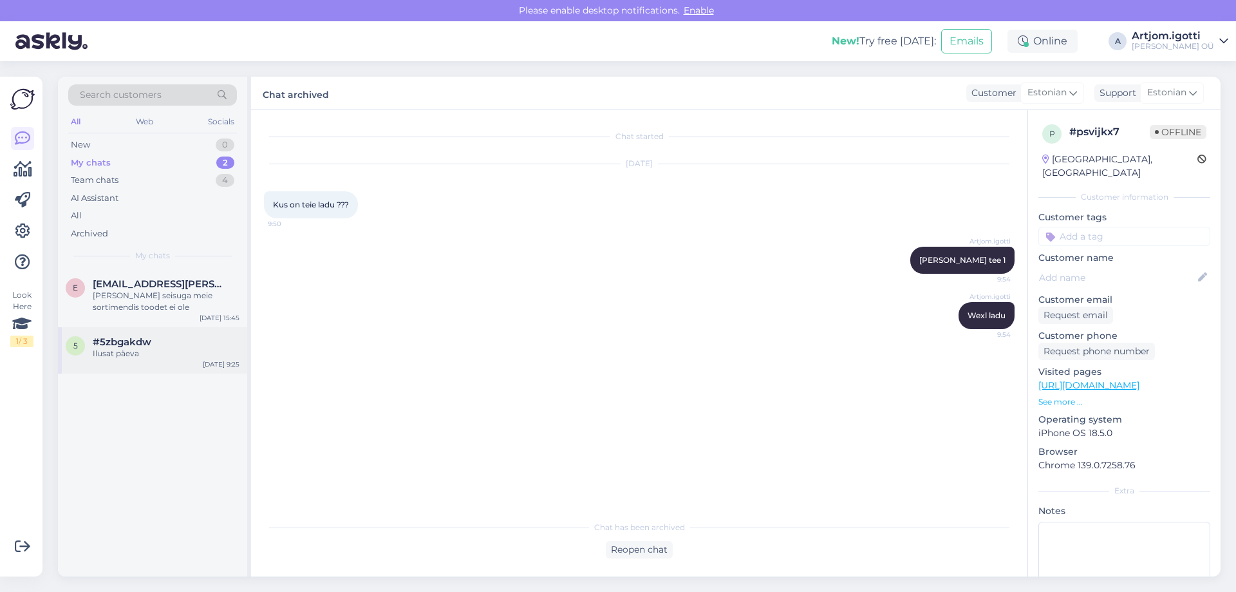
click at [190, 357] on div "Ilusat päeva" at bounding box center [166, 354] width 147 height 12
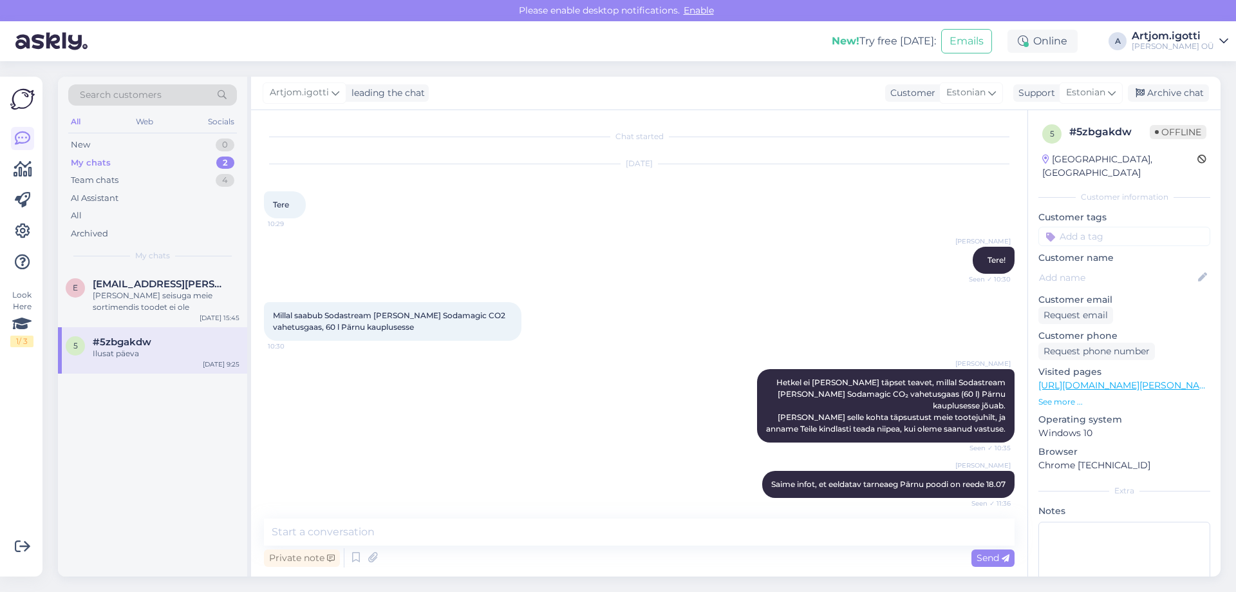
scroll to position [703, 0]
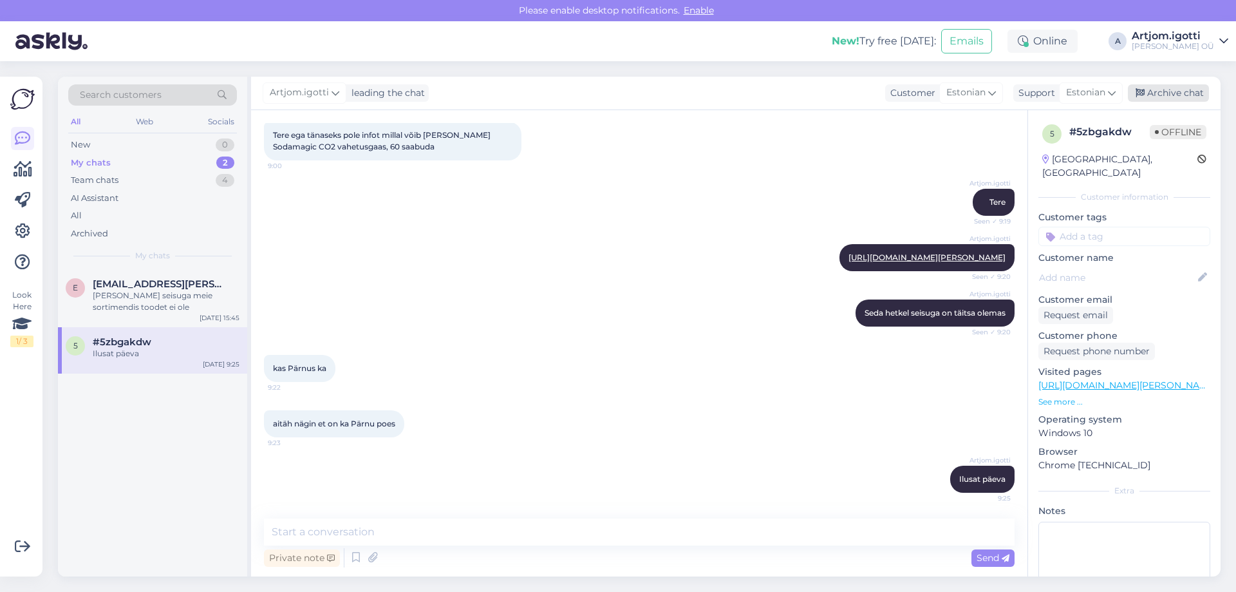
click at [1181, 94] on div "Archive chat" at bounding box center [1168, 92] width 81 height 17
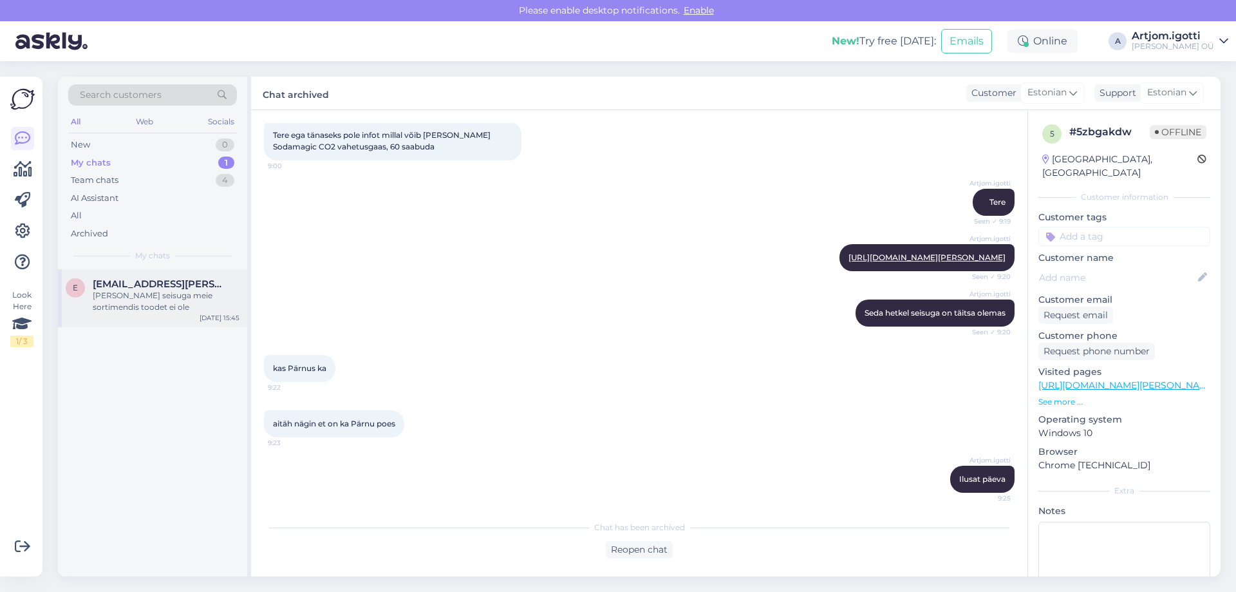
click at [171, 293] on div "[PERSON_NAME] seisuga meie sortimendis toodet ei ole" at bounding box center [166, 301] width 147 height 23
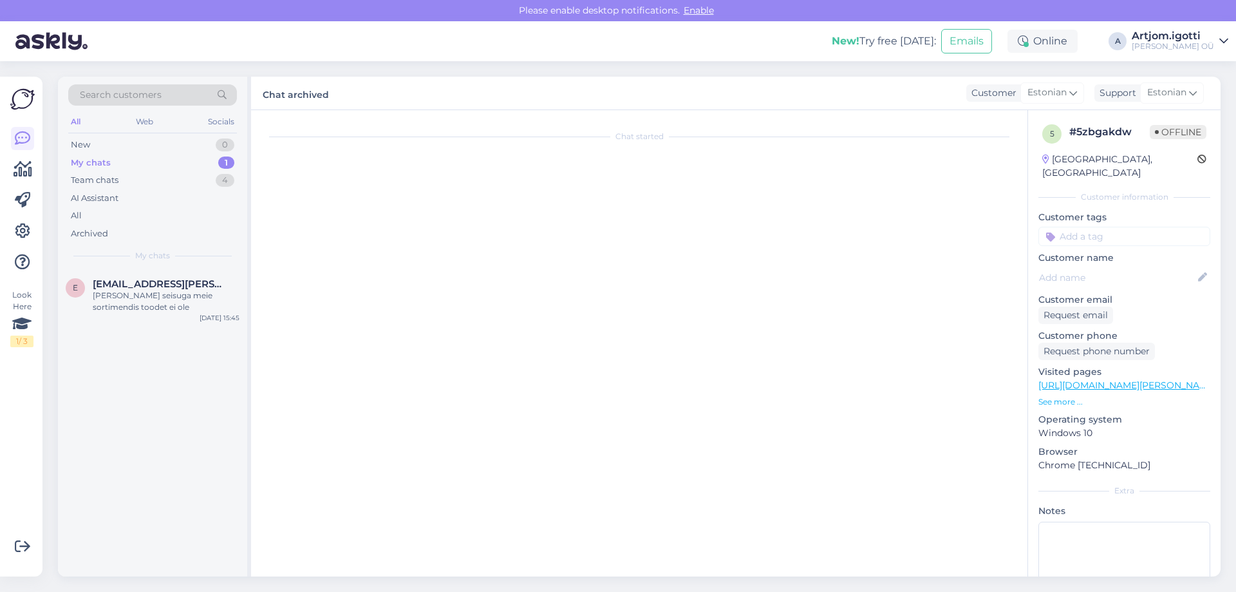
scroll to position [0, 0]
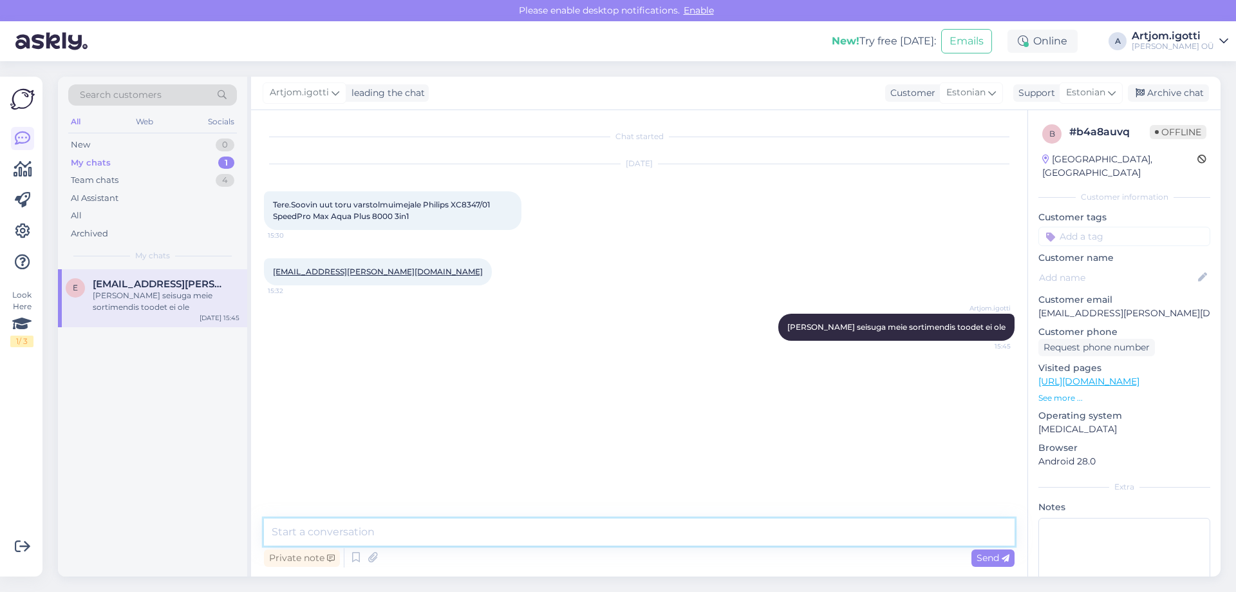
click at [559, 524] on textarea at bounding box center [639, 531] width 751 height 27
type textarea "Ei ole ka tulekul, kirjutage meie maile [EMAIL_ADDRESS][DOMAIN_NAME] saame uuri…"
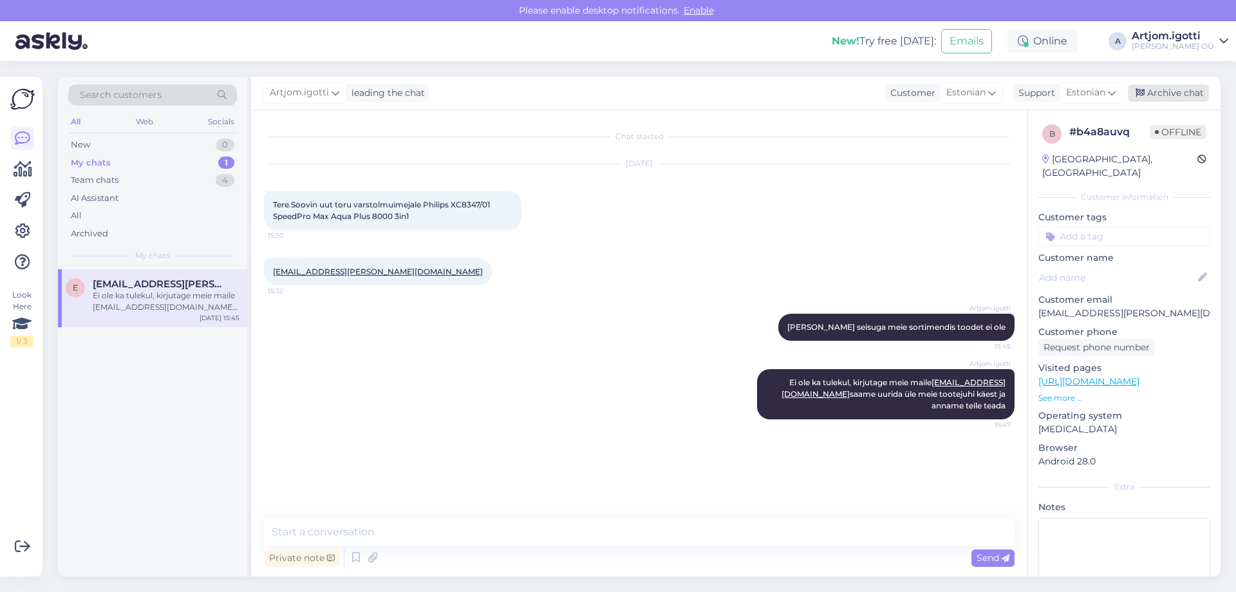
click at [1161, 91] on div "Archive chat" at bounding box center [1168, 92] width 81 height 17
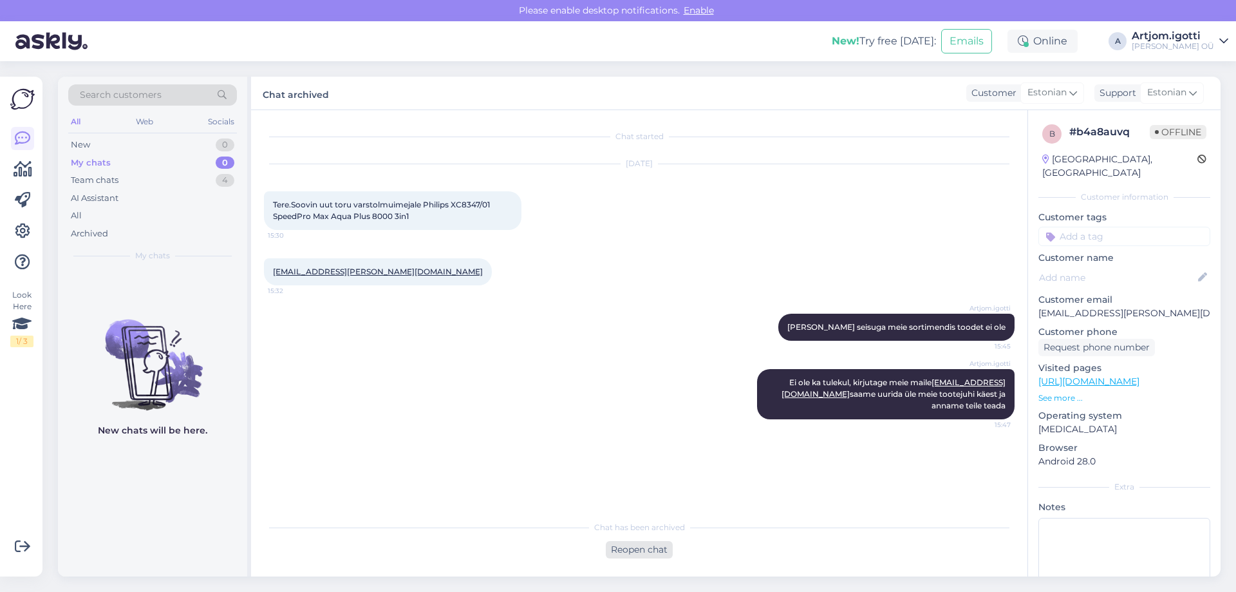
click at [645, 549] on div "Reopen chat" at bounding box center [639, 549] width 67 height 17
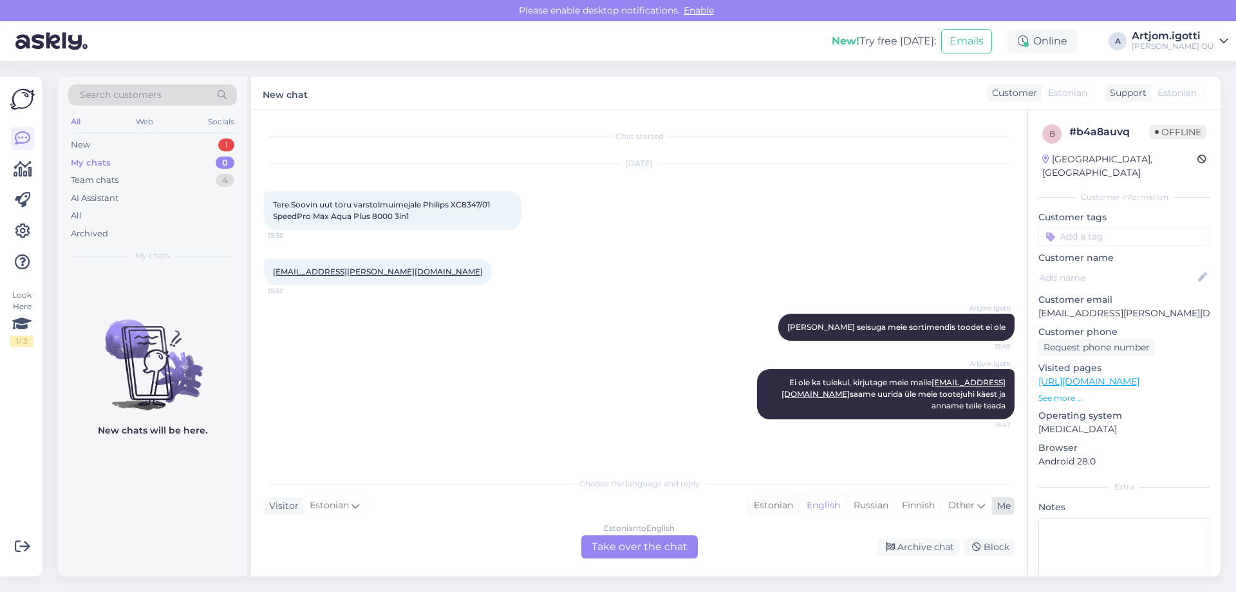
click at [776, 500] on div "Estonian" at bounding box center [773, 505] width 52 height 19
click at [825, 504] on div "English" at bounding box center [823, 505] width 47 height 19
click at [784, 497] on div "Estonian" at bounding box center [773, 505] width 52 height 19
click at [655, 547] on div "Estonian to Estonian Take over the chat" at bounding box center [639, 546] width 117 height 23
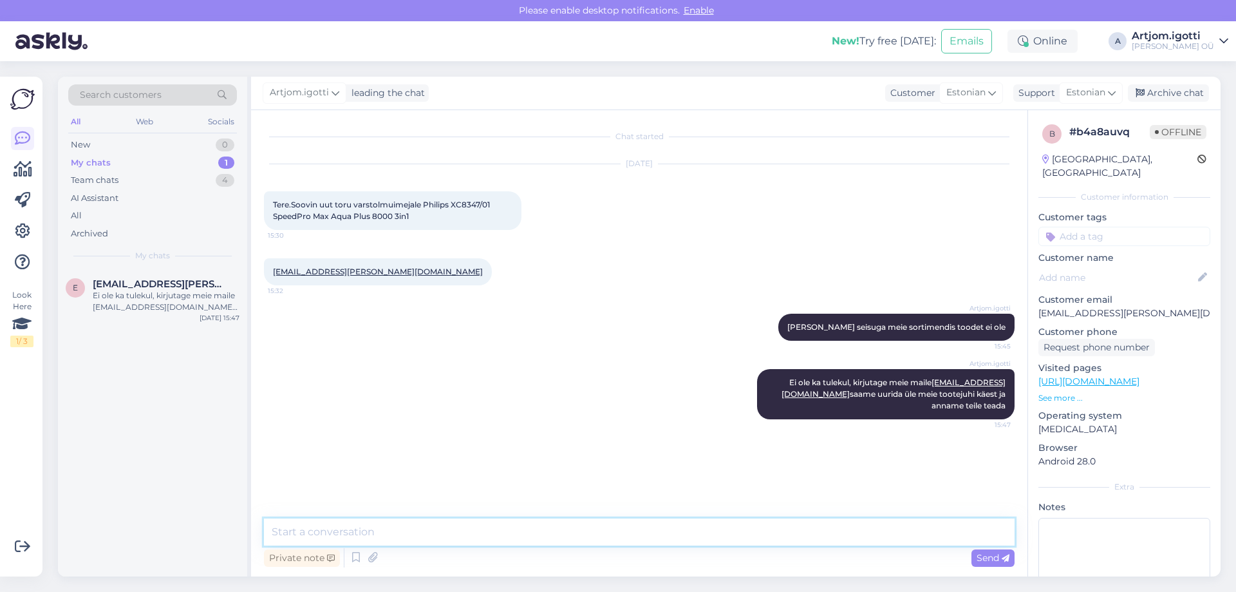
click at [470, 529] on textarea at bounding box center [639, 531] width 751 height 27
type textarea "[PERSON_NAME] kiire vastuse tootejuhi [PERSON_NAME], toodet enam [PERSON_NAME] …"
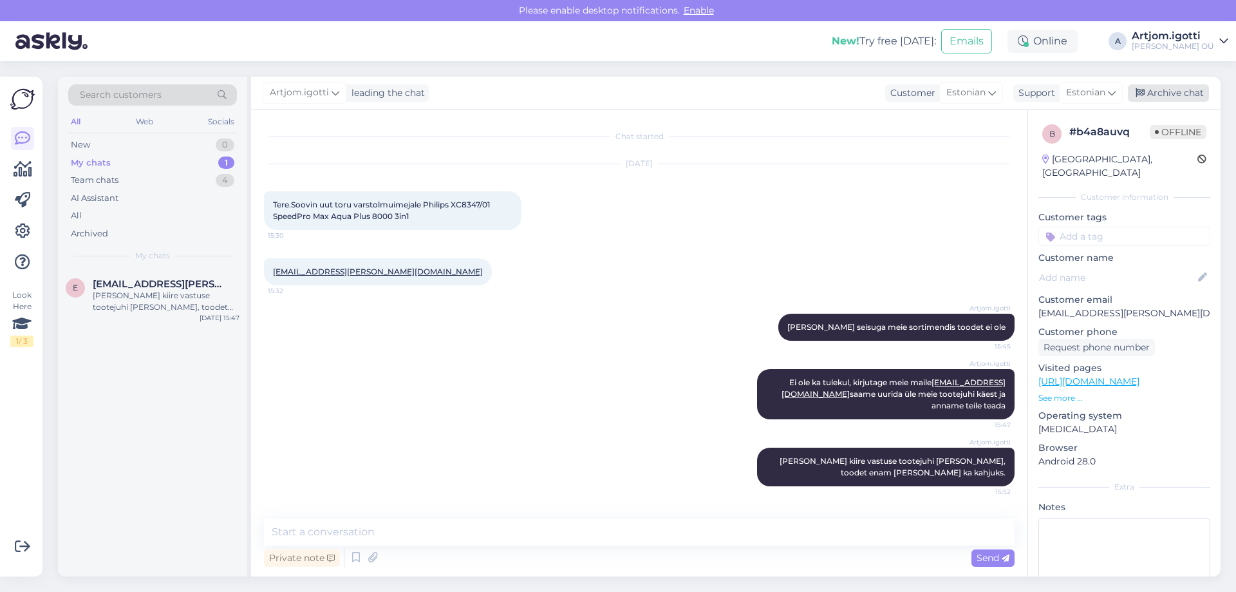
click at [1177, 99] on div "Archive chat" at bounding box center [1168, 92] width 81 height 17
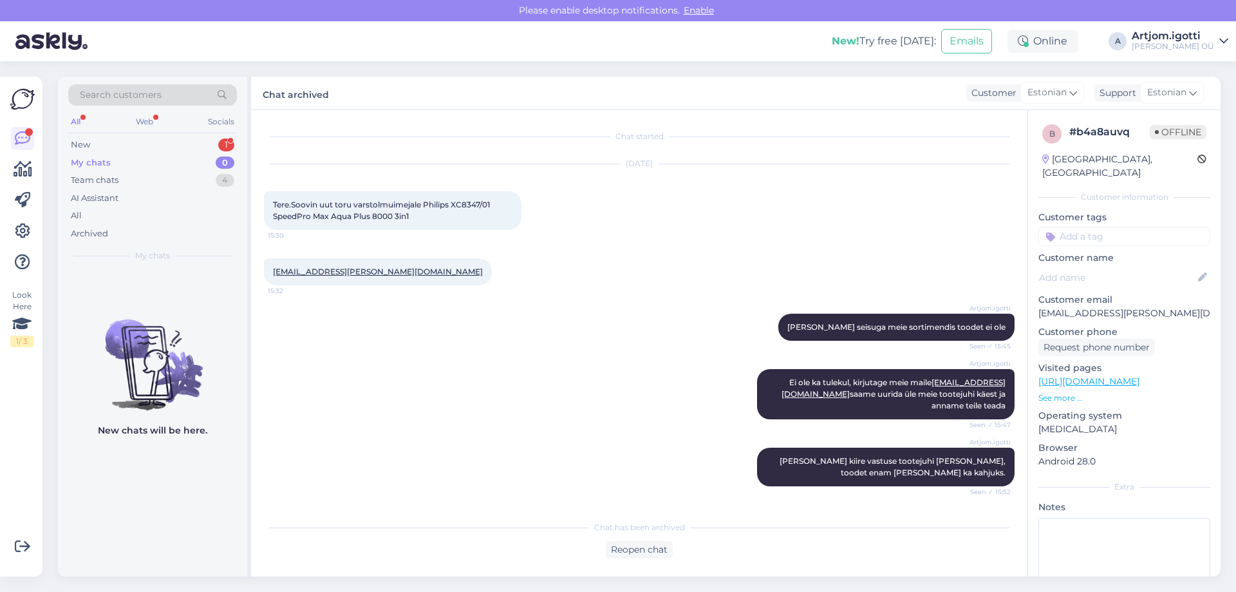
scroll to position [77, 0]
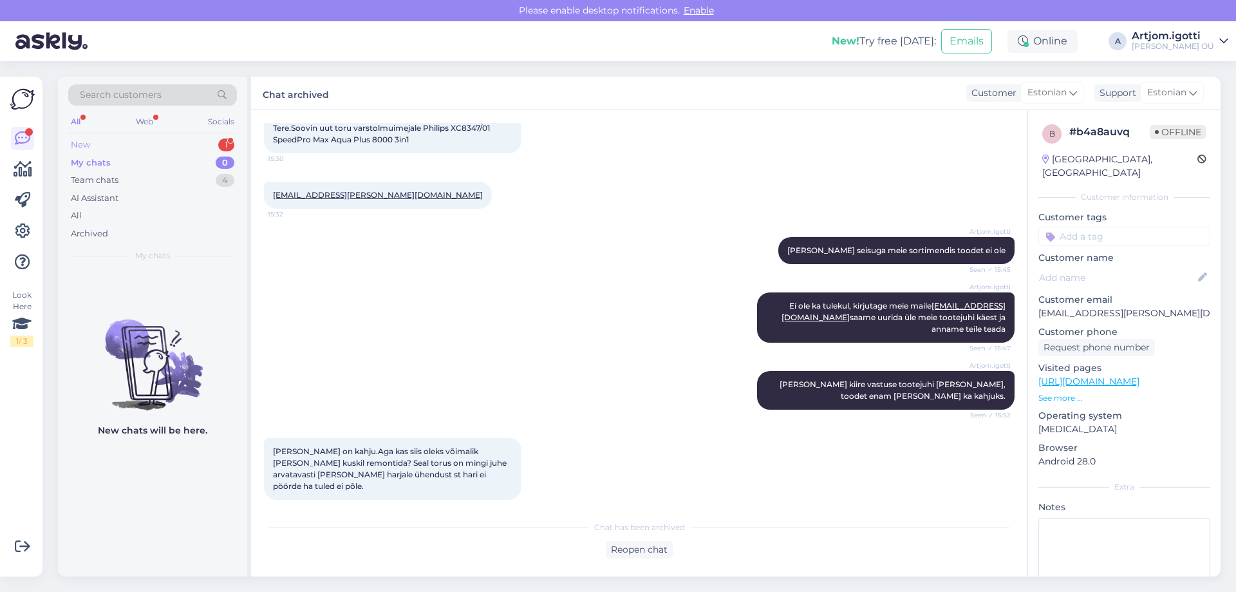
click at [164, 144] on div "New 1" at bounding box center [152, 145] width 169 height 18
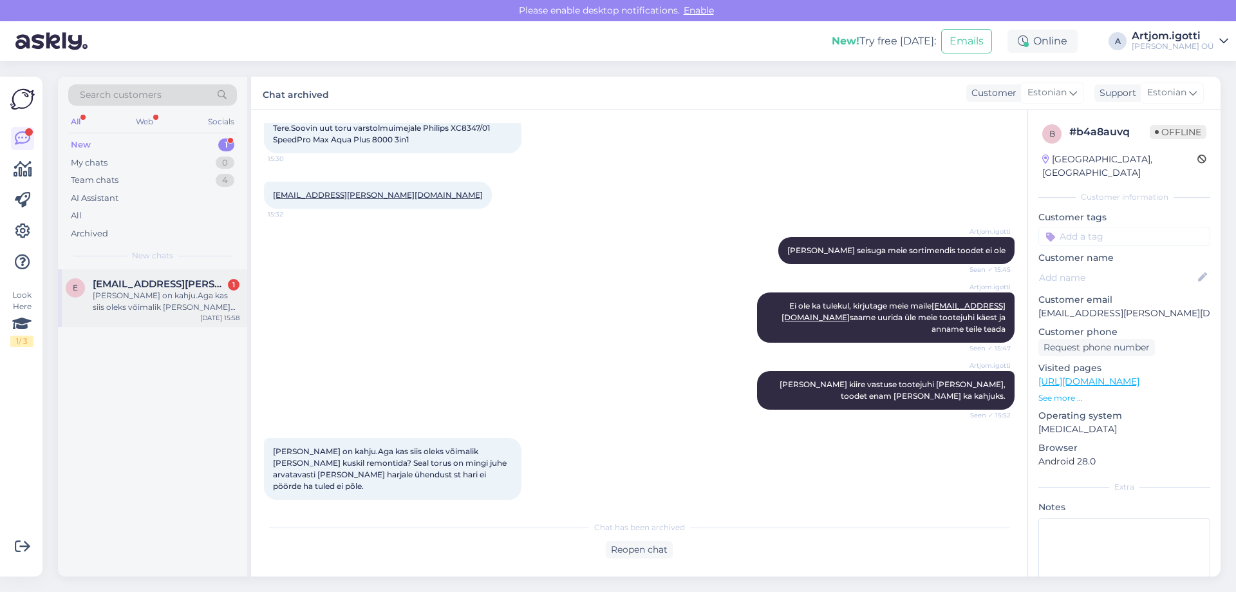
click at [146, 272] on div "e [EMAIL_ADDRESS][PERSON_NAME][DOMAIN_NAME] 1 [PERSON_NAME] on kahju.Aga kas si…" at bounding box center [152, 298] width 189 height 58
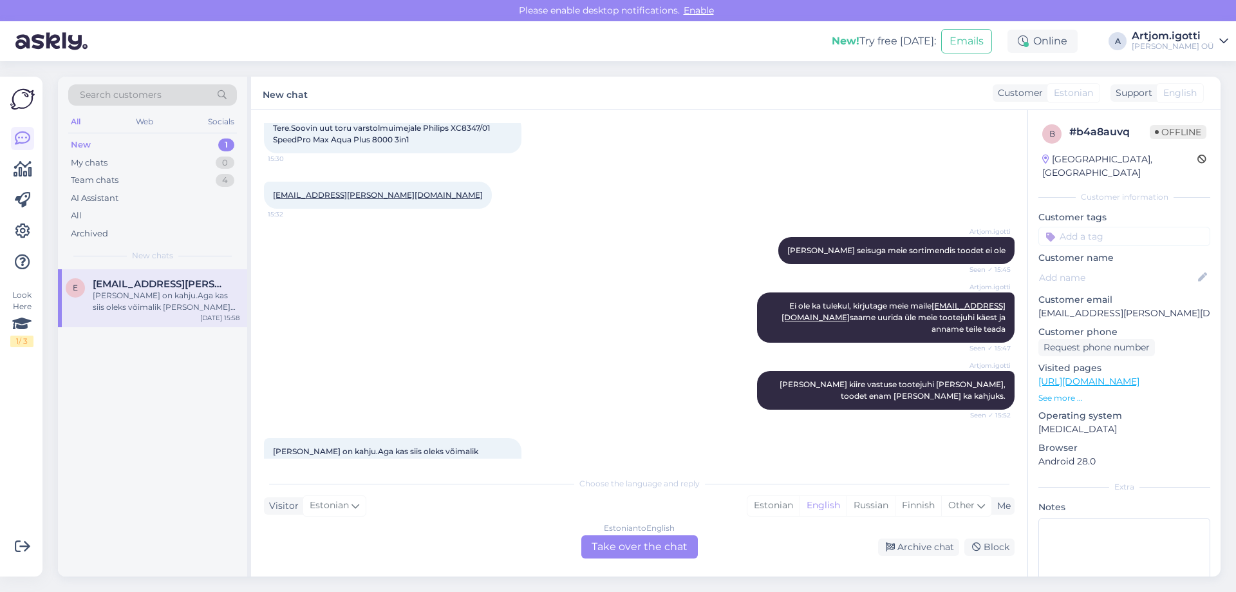
scroll to position [120, 0]
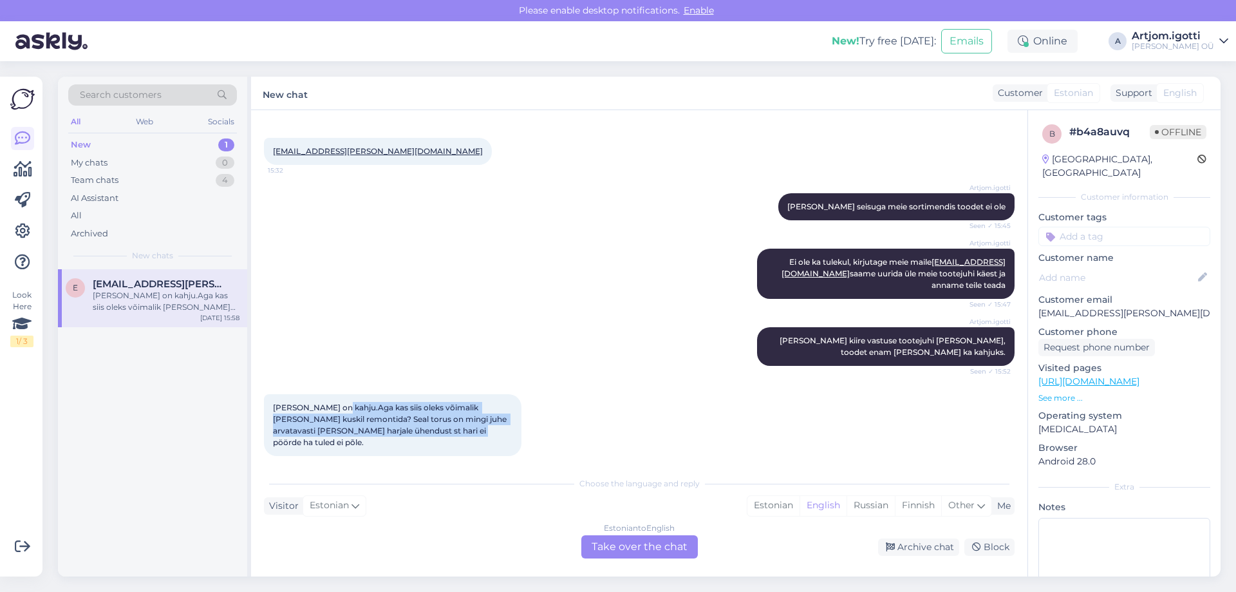
drag, startPoint x: 337, startPoint y: 409, endPoint x: 432, endPoint y: 428, distance: 97.1
click at [432, 428] on span "[PERSON_NAME] on kahju.Aga kas siis oleks võimalik [PERSON_NAME] kuskil remonti…" at bounding box center [391, 424] width 236 height 44
click at [787, 503] on div "Estonian" at bounding box center [773, 505] width 52 height 19
click at [661, 549] on div "Estonian to Estonian Take over the chat" at bounding box center [639, 546] width 117 height 23
click at [751, 506] on div "Estonian" at bounding box center [773, 505] width 52 height 19
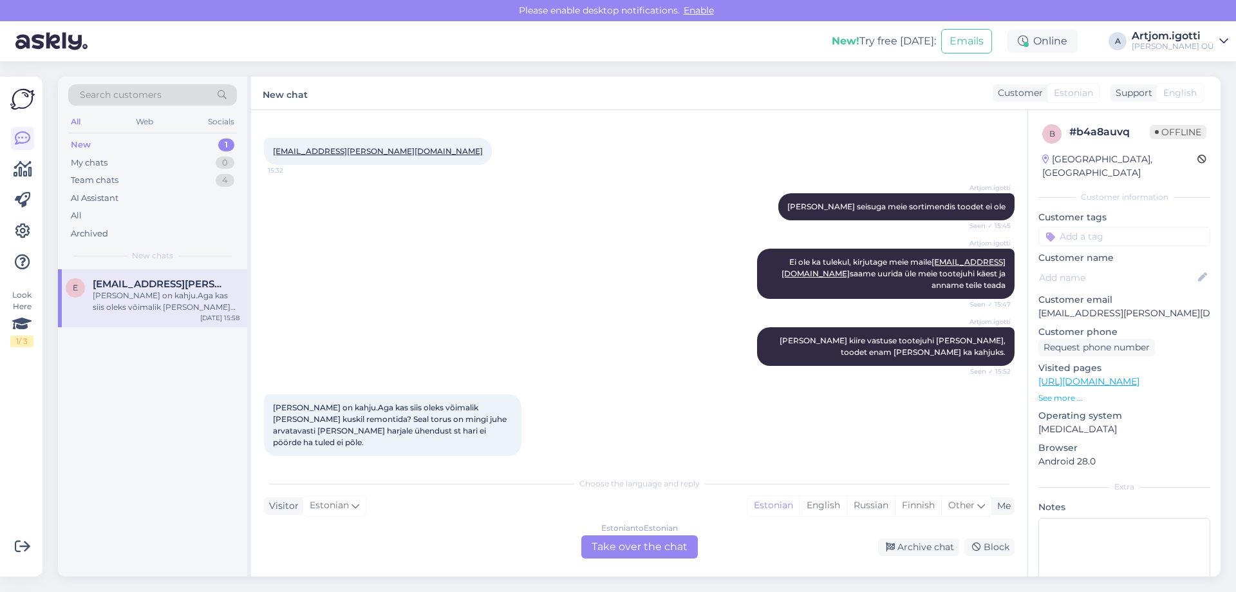
scroll to position [72, 0]
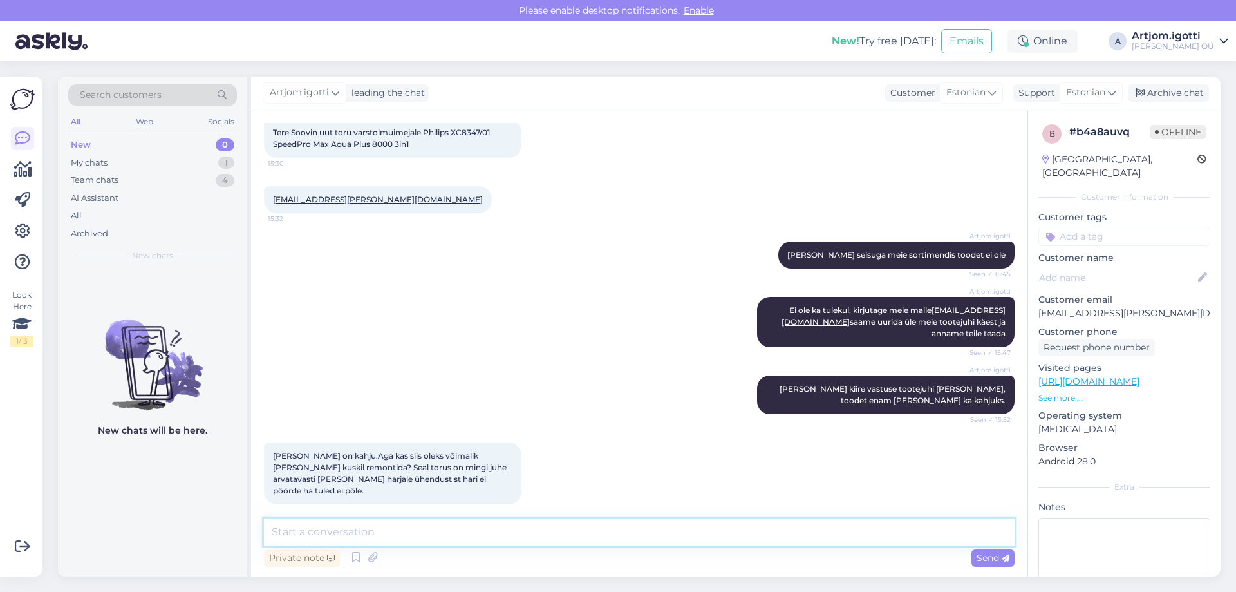
click at [549, 527] on textarea at bounding box center [639, 531] width 751 height 27
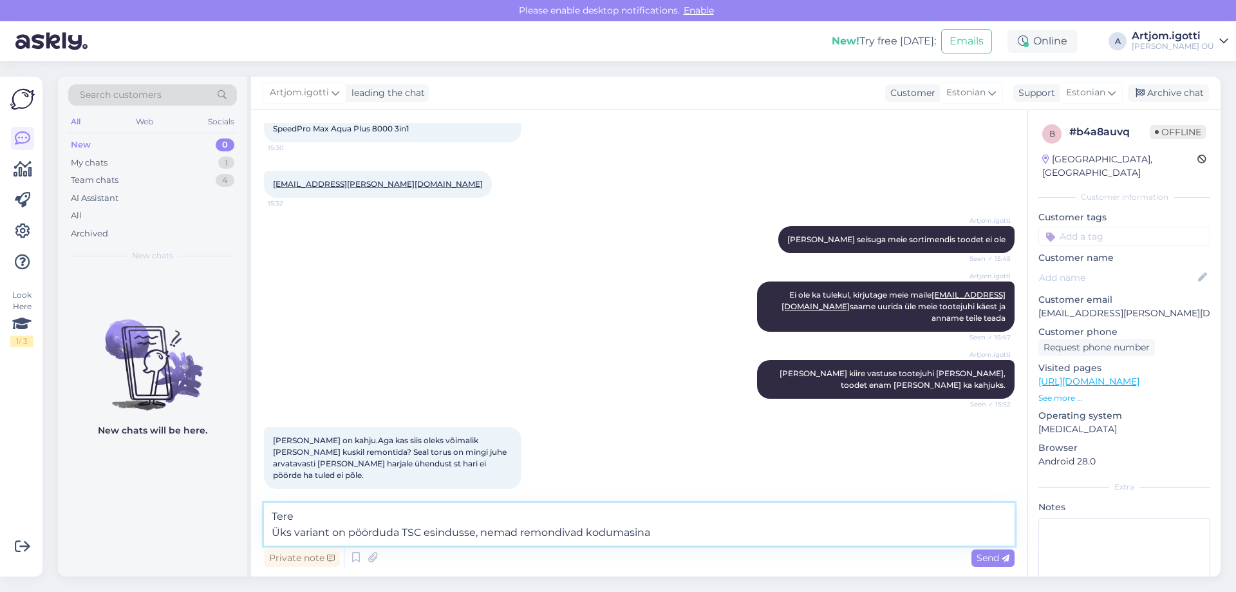
type textarea "Tere Üks variant on pöörduda TSC esindusse, nemad remondivad kodumasinad"
